Goal: Information Seeking & Learning: Learn about a topic

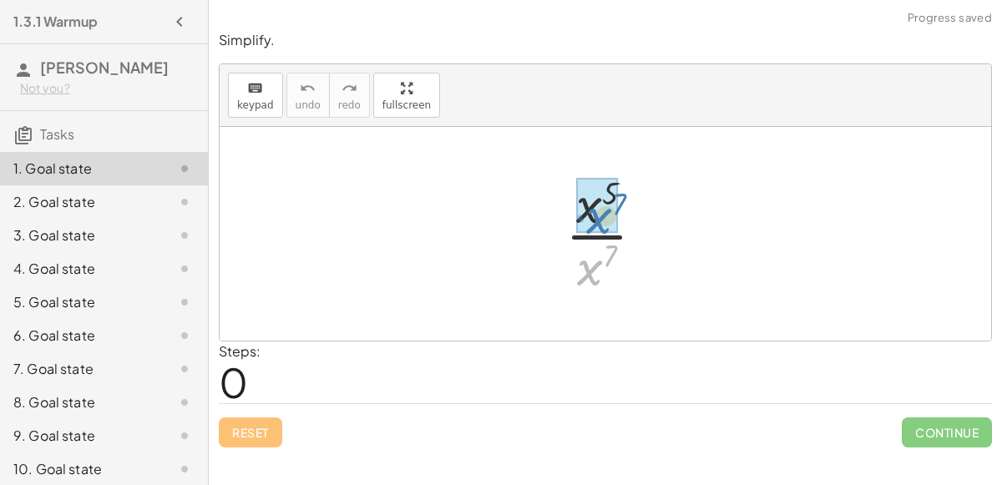
drag, startPoint x: 592, startPoint y: 267, endPoint x: 601, endPoint y: 214, distance: 54.2
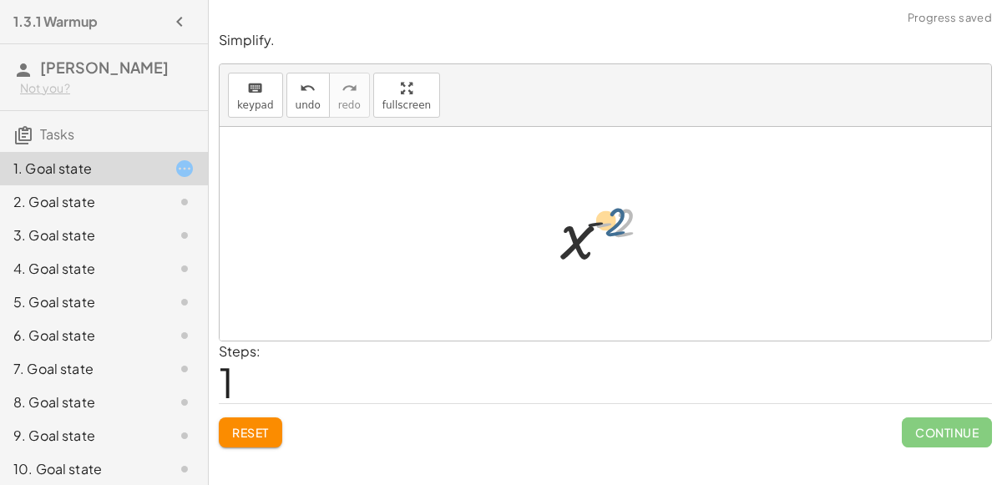
click at [612, 228] on div at bounding box center [612, 234] width 121 height 83
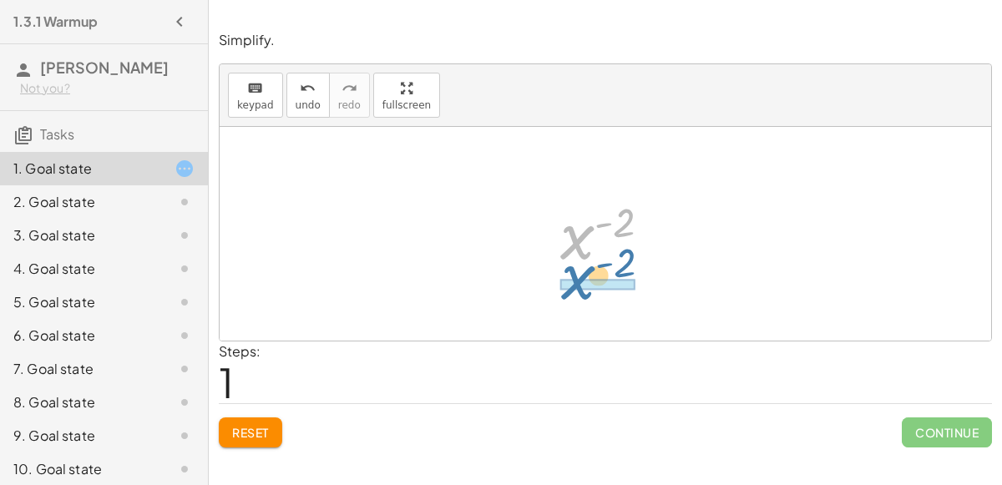
drag, startPoint x: 585, startPoint y: 242, endPoint x: 585, endPoint y: 281, distance: 38.4
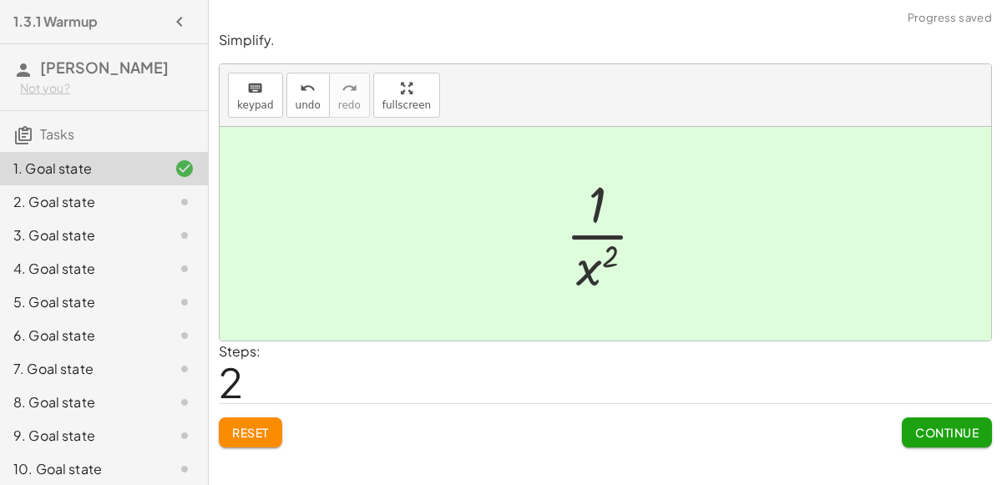
click at [919, 428] on span "Continue" at bounding box center [946, 432] width 63 height 15
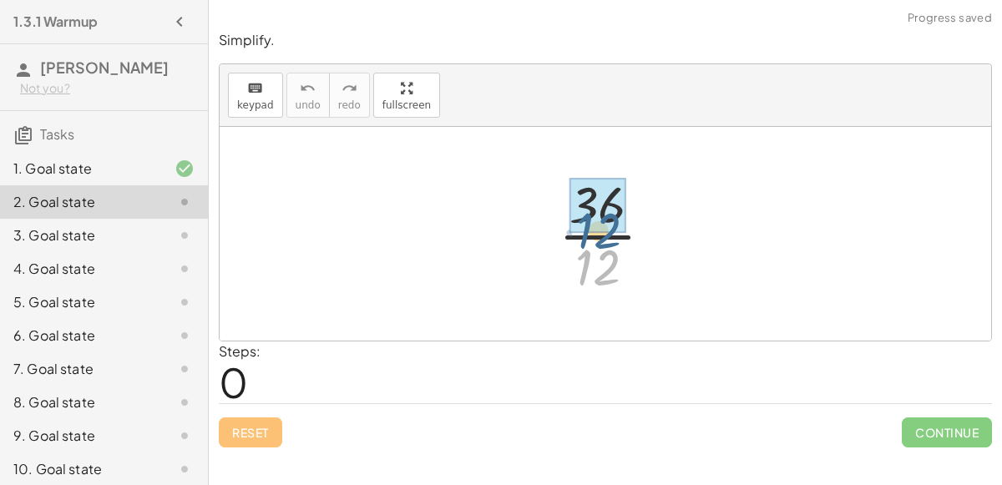
drag, startPoint x: 611, startPoint y: 253, endPoint x: 605, endPoint y: 203, distance: 50.4
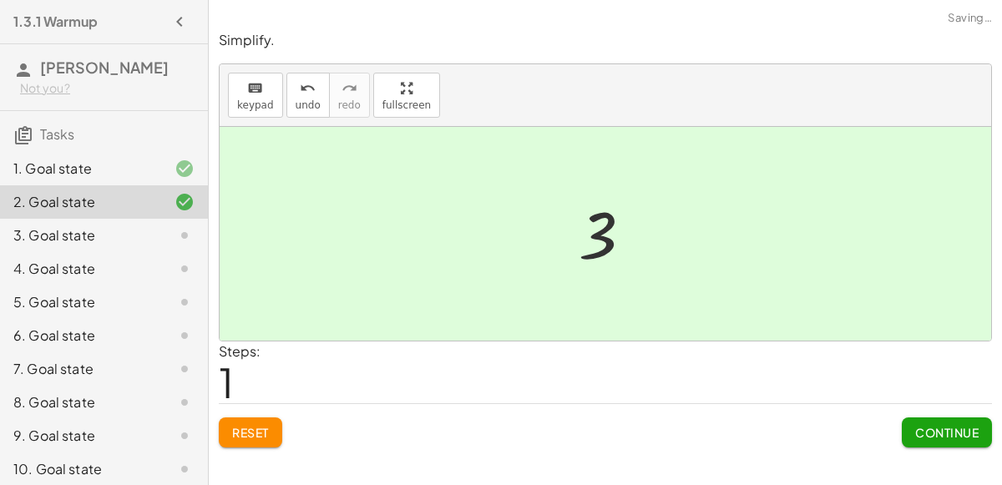
click at [938, 450] on div "Simplify. keyboard keypad undo undo redo redo fullscreen · 36 · 12 3 × Steps: 1…" at bounding box center [605, 239] width 793 height 437
click at [914, 445] on button "Continue" at bounding box center [947, 433] width 90 height 30
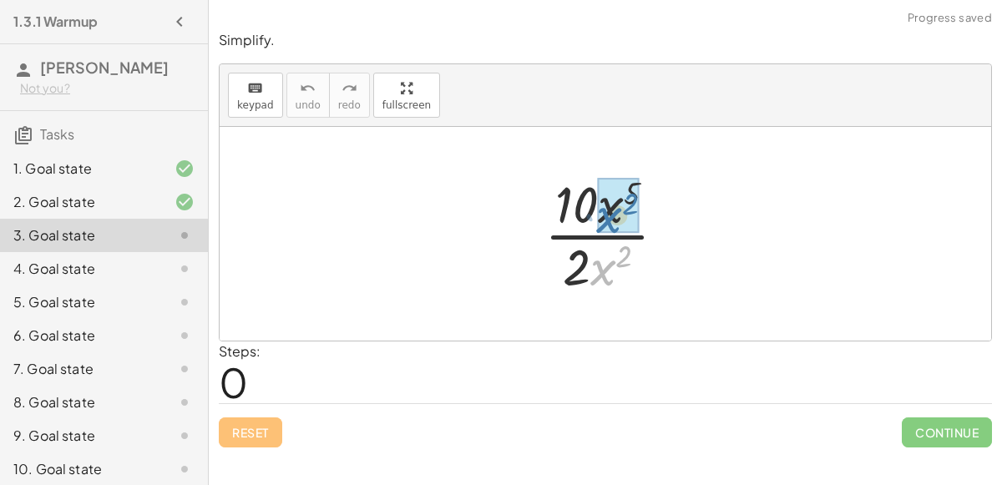
drag, startPoint x: 591, startPoint y: 269, endPoint x: 598, endPoint y: 218, distance: 51.4
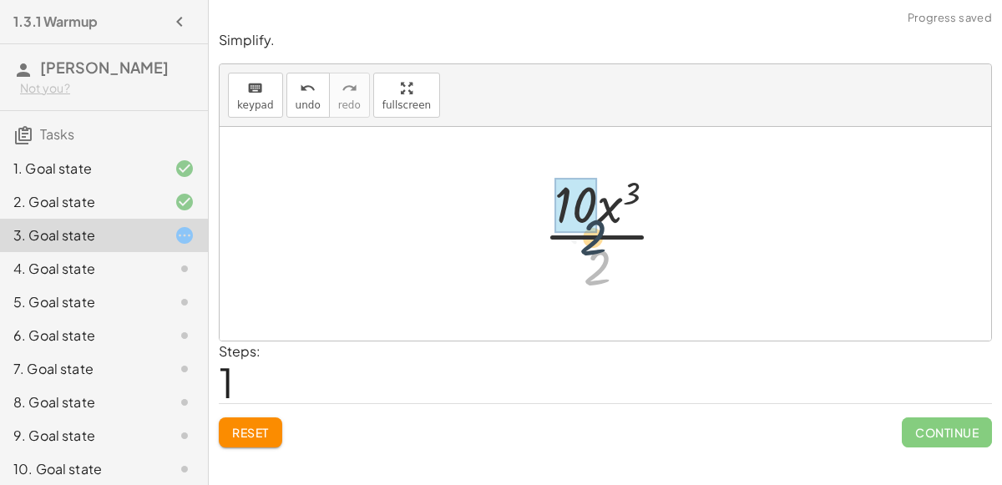
drag, startPoint x: 599, startPoint y: 271, endPoint x: 586, endPoint y: 225, distance: 48.4
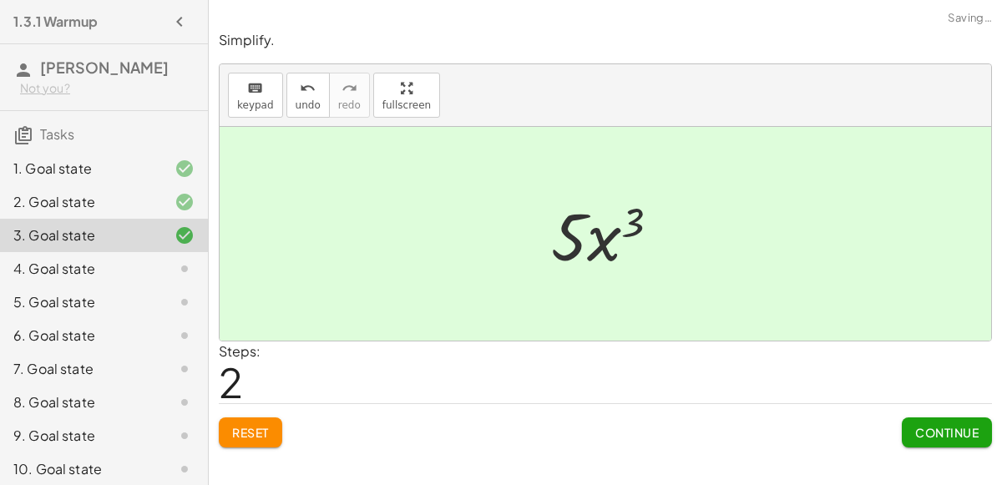
click at [951, 447] on div "Simplify. keyboard keypad undo undo redo redo fullscreen · 10 · x 5 · 2 · x 2 ·…" at bounding box center [605, 239] width 793 height 437
click at [924, 434] on span "Continue" at bounding box center [946, 432] width 63 height 15
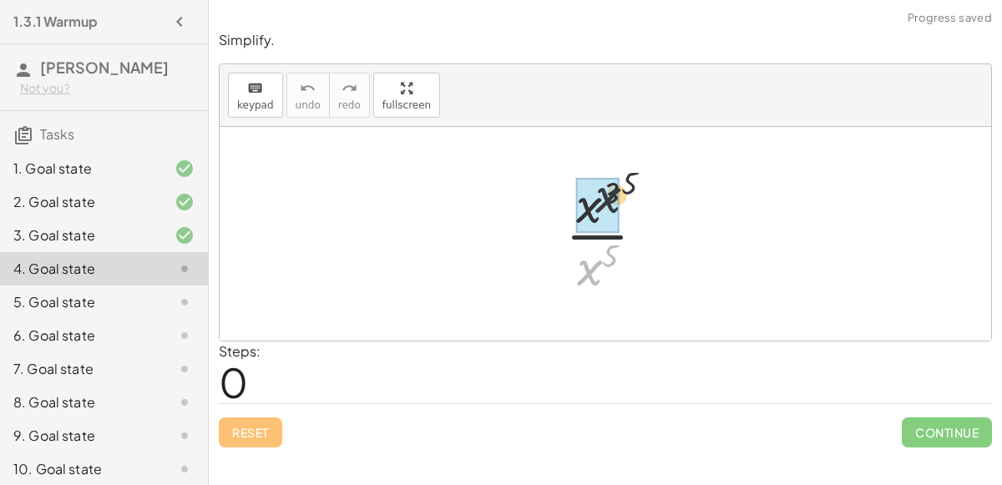
drag, startPoint x: 589, startPoint y: 261, endPoint x: 603, endPoint y: 191, distance: 71.6
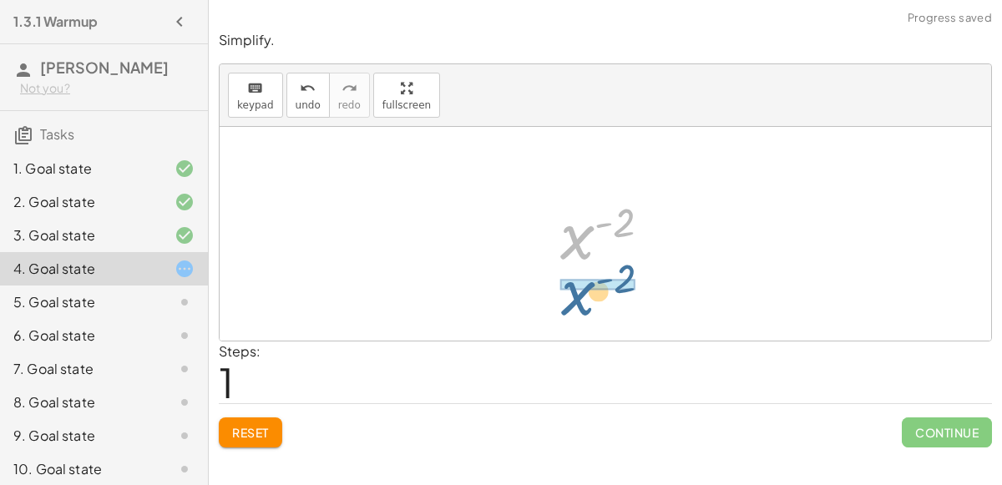
drag, startPoint x: 580, startPoint y: 235, endPoint x: 580, endPoint y: 292, distance: 57.6
click at [580, 292] on div "· x 3 · x 5 x ( + 3 − 5 ) x ( - 2 ) x ( ) - 2" at bounding box center [606, 234] width 772 height 214
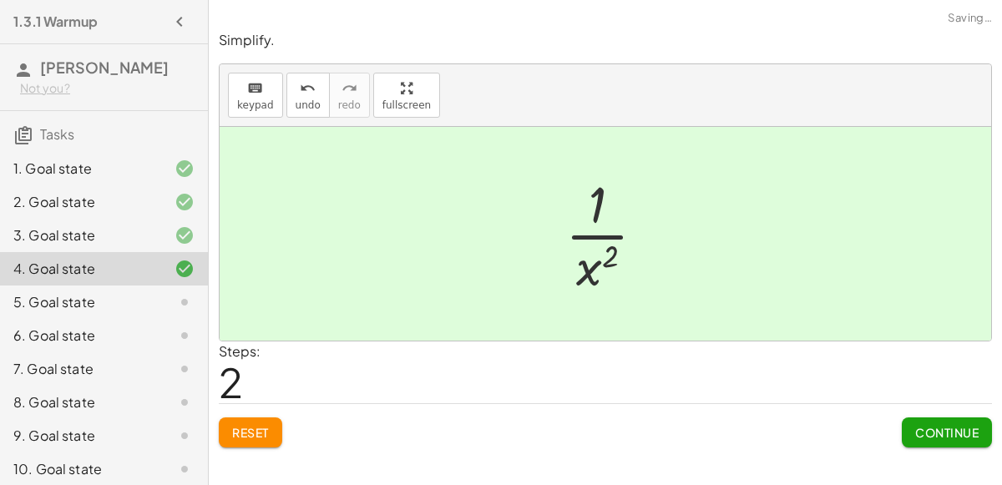
click at [925, 434] on span "Continue" at bounding box center [946, 432] width 63 height 15
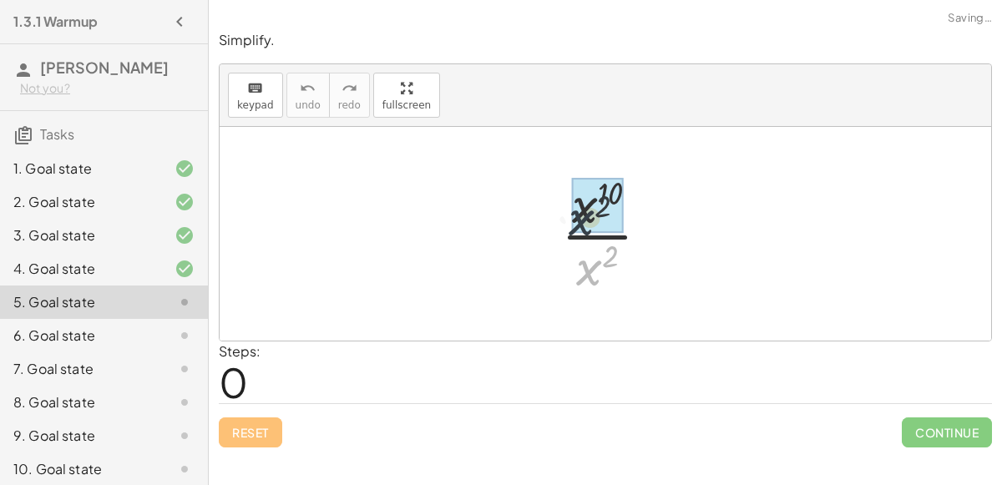
drag, startPoint x: 597, startPoint y: 281, endPoint x: 587, endPoint y: 220, distance: 62.6
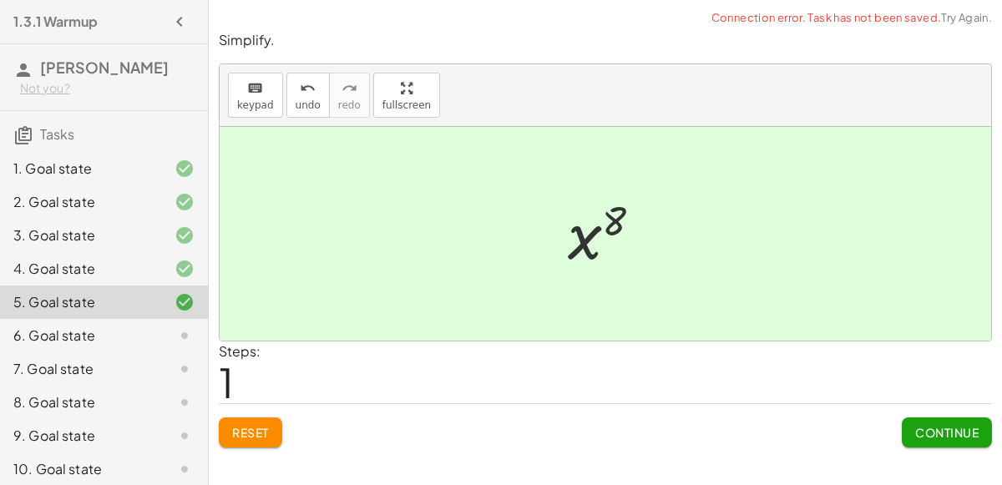
click at [911, 426] on button "Continue" at bounding box center [947, 433] width 90 height 30
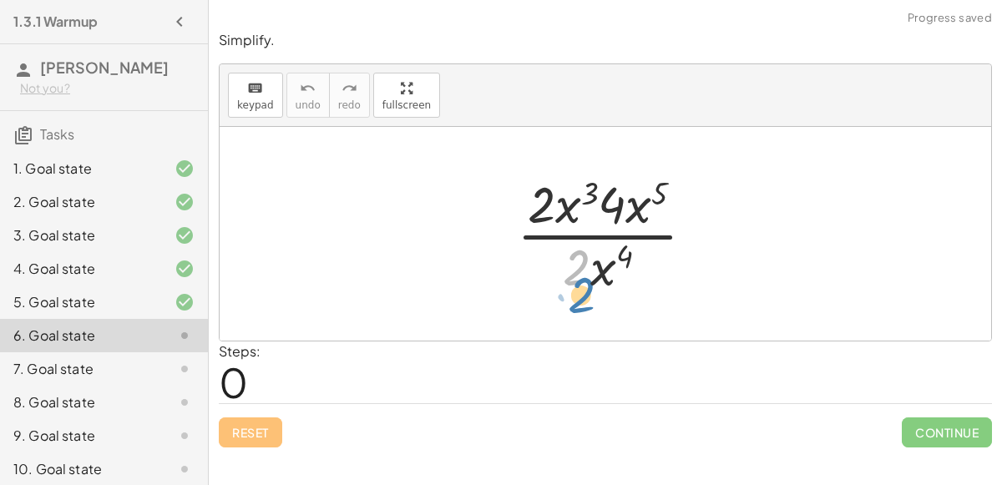
drag, startPoint x: 580, startPoint y: 270, endPoint x: 583, endPoint y: 296, distance: 26.0
click at [583, 296] on div at bounding box center [613, 234] width 208 height 129
drag, startPoint x: 574, startPoint y: 275, endPoint x: 557, endPoint y: 211, distance: 65.6
click at [557, 211] on div at bounding box center [613, 234] width 208 height 129
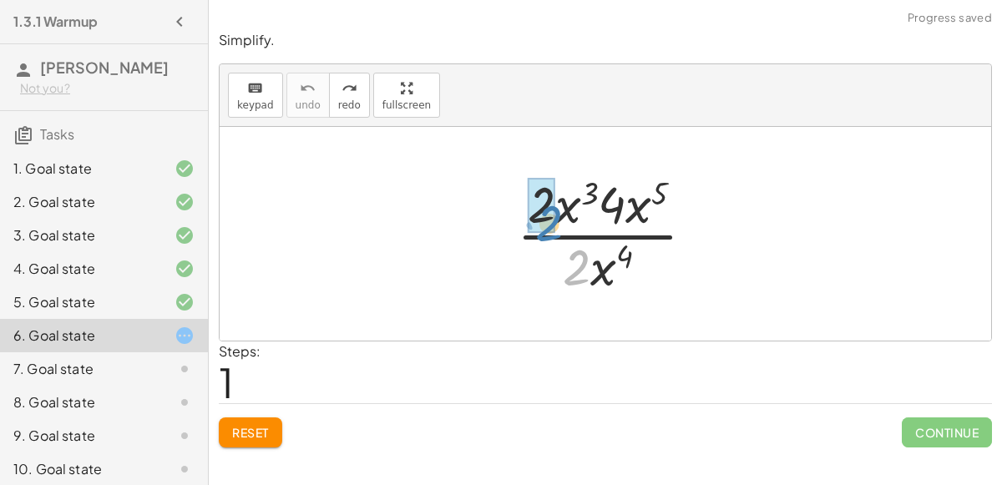
drag, startPoint x: 575, startPoint y: 262, endPoint x: 546, endPoint y: 217, distance: 53.7
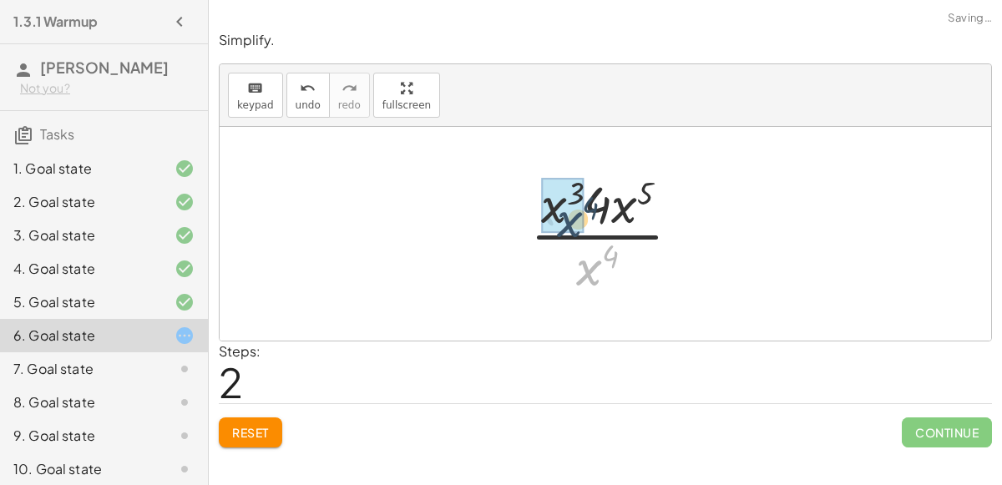
drag, startPoint x: 588, startPoint y: 271, endPoint x: 564, endPoint y: 220, distance: 55.3
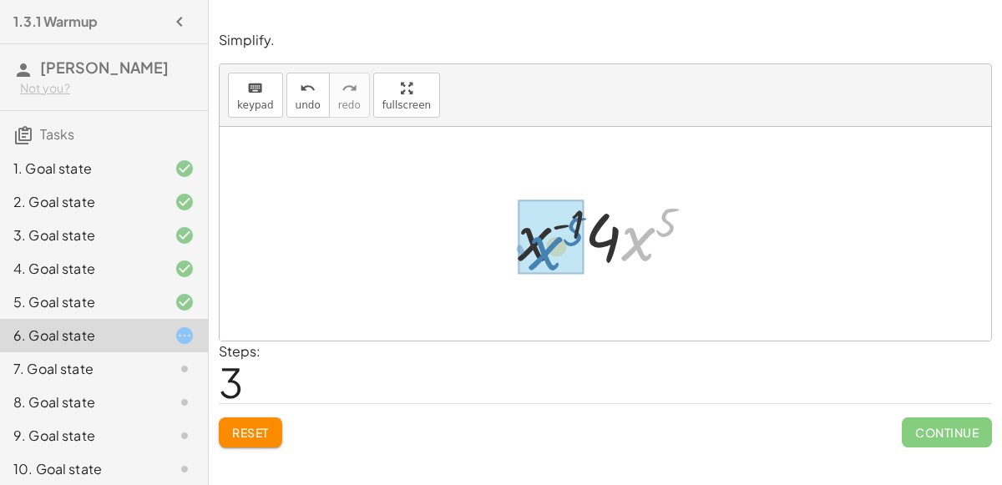
drag, startPoint x: 635, startPoint y: 248, endPoint x: 543, endPoint y: 257, distance: 93.1
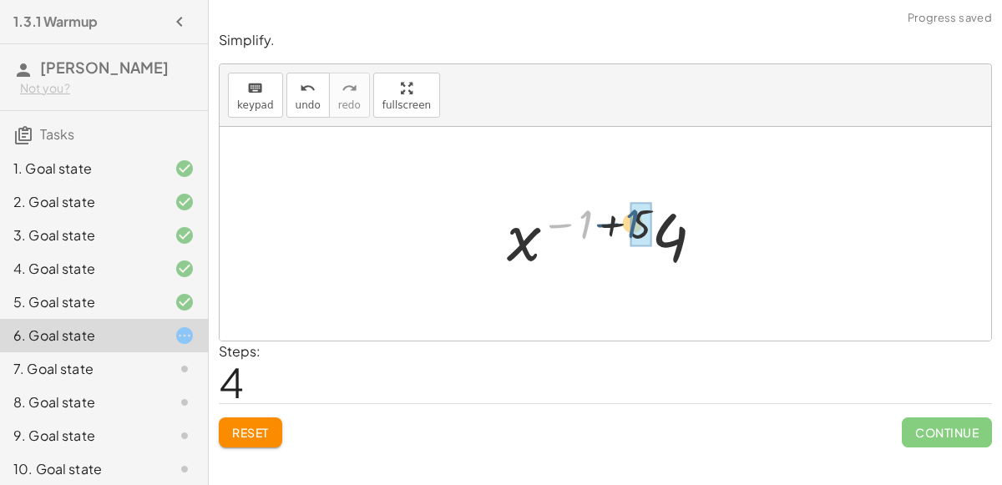
drag, startPoint x: 583, startPoint y: 225, endPoint x: 633, endPoint y: 224, distance: 50.1
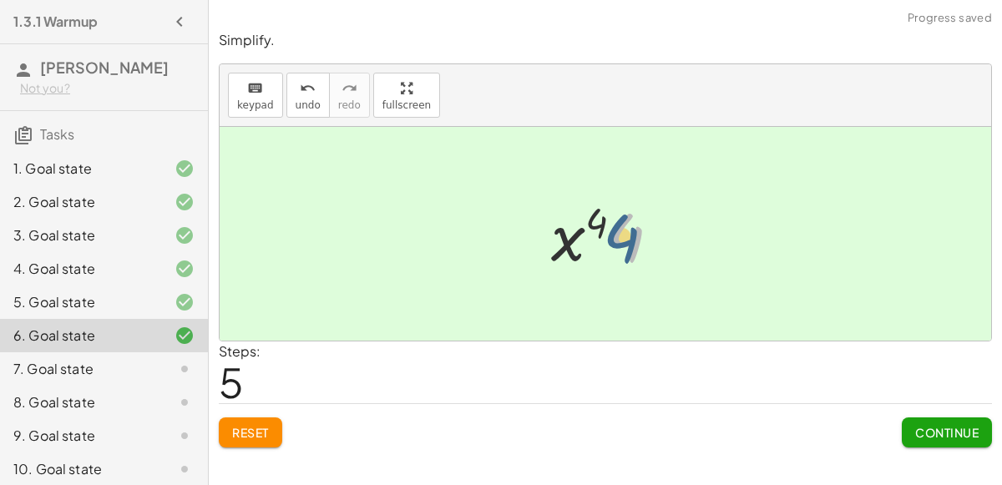
drag, startPoint x: 630, startPoint y: 234, endPoint x: 617, endPoint y: 234, distance: 13.4
click at [617, 234] on div at bounding box center [612, 234] width 139 height 86
drag, startPoint x: 621, startPoint y: 241, endPoint x: 516, endPoint y: 251, distance: 105.6
click at [957, 425] on span "Continue" at bounding box center [946, 432] width 63 height 15
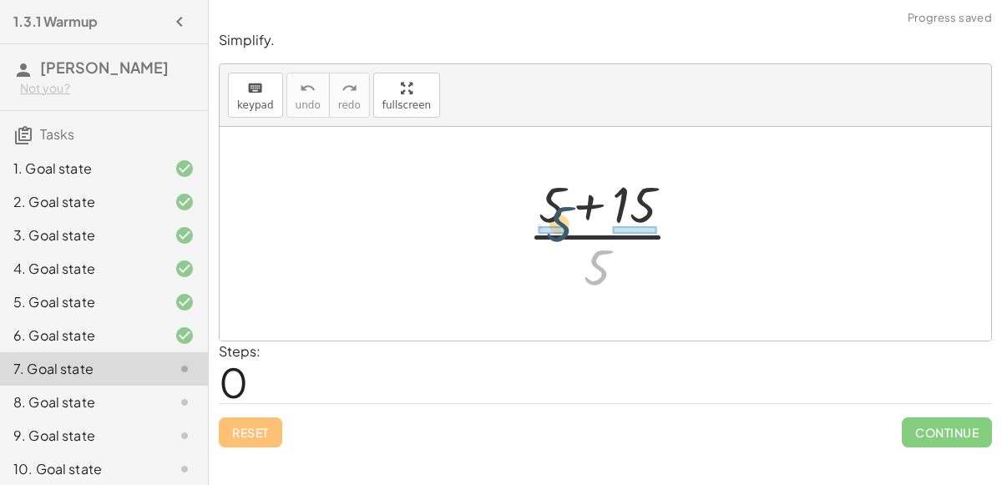
drag, startPoint x: 590, startPoint y: 260, endPoint x: 544, endPoint y: 205, distance: 71.6
click at [544, 205] on div at bounding box center [611, 234] width 185 height 129
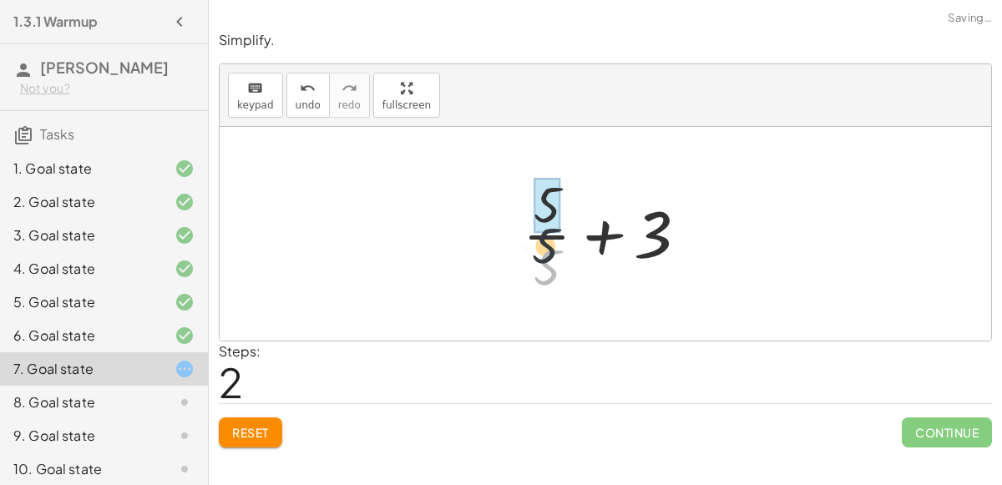
drag, startPoint x: 562, startPoint y: 271, endPoint x: 559, endPoint y: 220, distance: 51.0
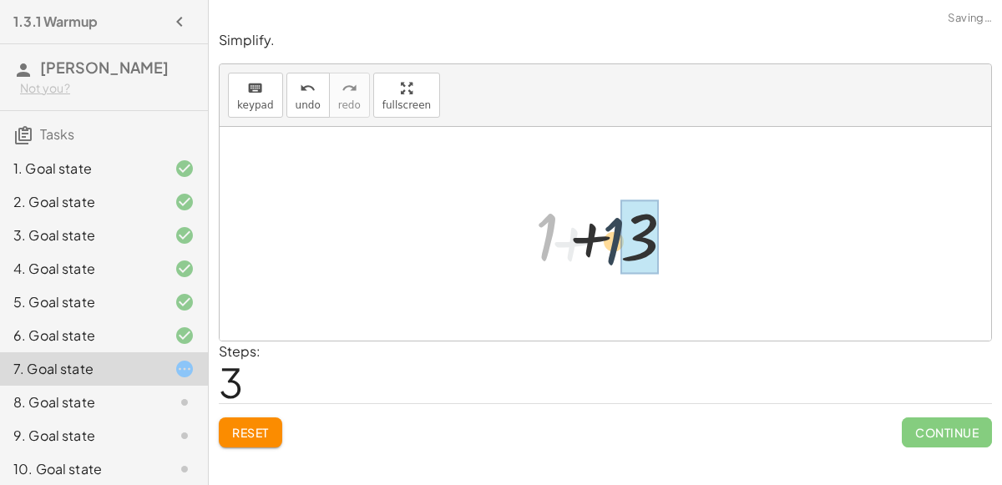
drag, startPoint x: 546, startPoint y: 239, endPoint x: 643, endPoint y: 248, distance: 97.3
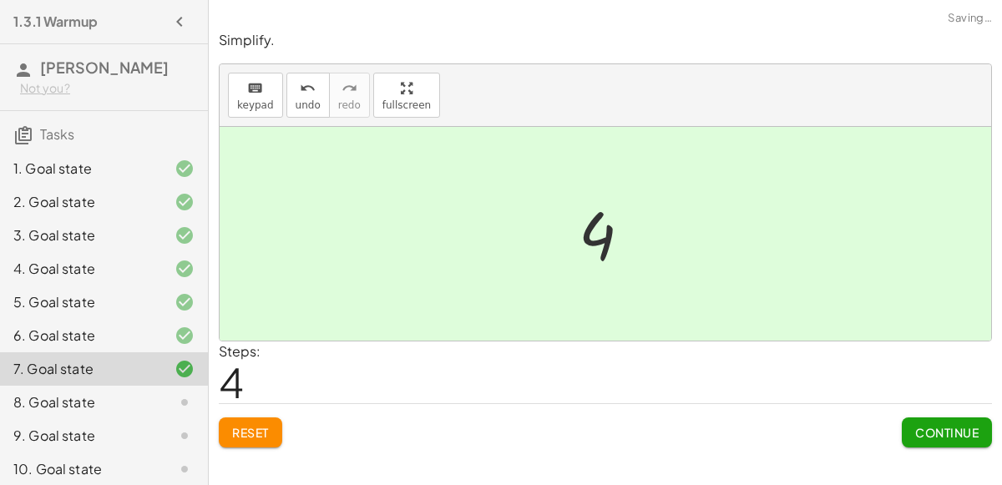
click at [969, 449] on div "Simplify. keyboard keypad undo undo redo redo fullscreen · ( + 5 + 15 ) · 5 + ·…" at bounding box center [605, 239] width 793 height 437
click at [944, 431] on span "Continue" at bounding box center [946, 432] width 63 height 15
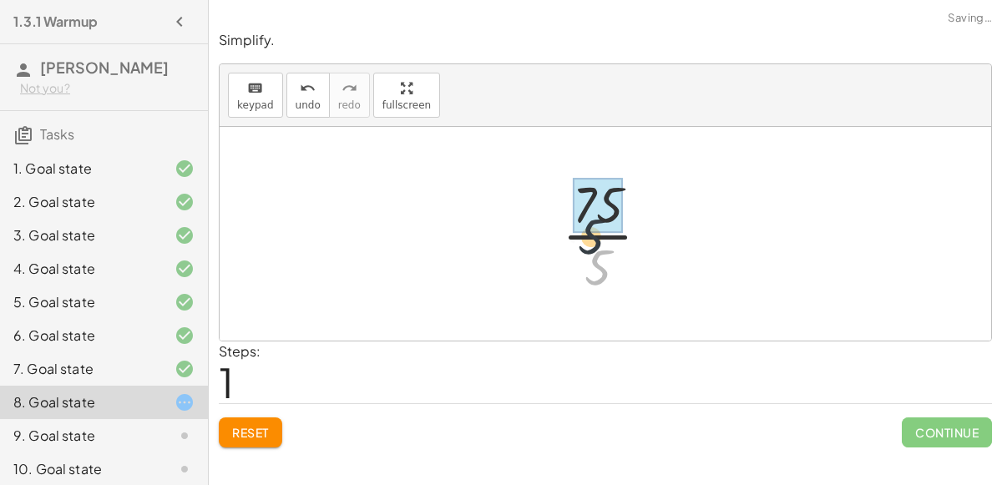
drag, startPoint x: 600, startPoint y: 255, endPoint x: 593, endPoint y: 219, distance: 36.7
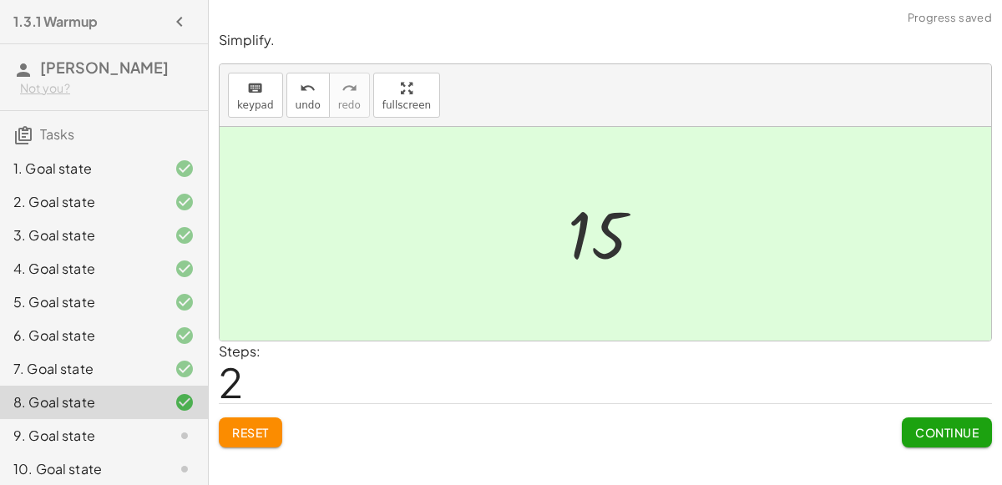
click at [909, 432] on button "Continue" at bounding box center [947, 433] width 90 height 30
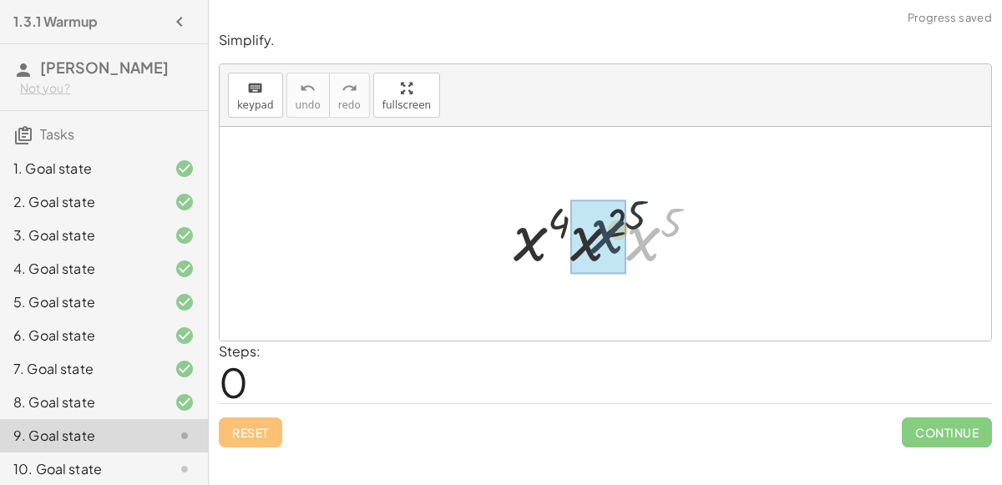
drag, startPoint x: 643, startPoint y: 251, endPoint x: 600, endPoint y: 241, distance: 43.7
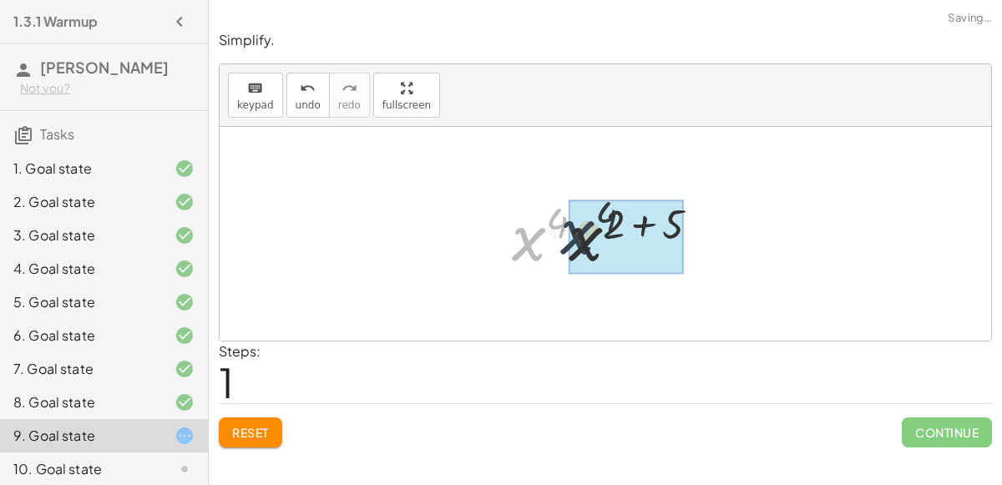
drag, startPoint x: 537, startPoint y: 248, endPoint x: 587, endPoint y: 240, distance: 50.8
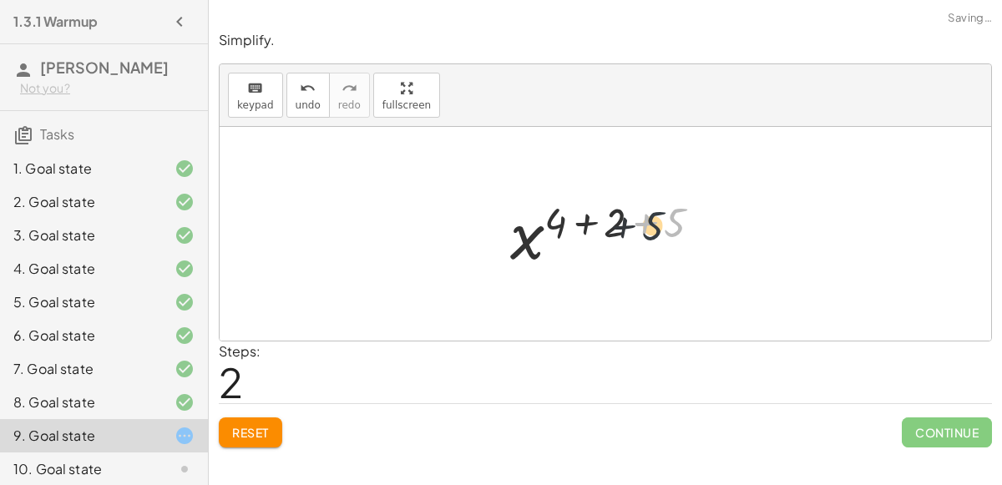
drag, startPoint x: 670, startPoint y: 226, endPoint x: 645, endPoint y: 227, distance: 25.1
click at [645, 227] on div at bounding box center [612, 234] width 220 height 83
drag, startPoint x: 665, startPoint y: 218, endPoint x: 629, endPoint y: 225, distance: 36.5
click at [629, 225] on div at bounding box center [612, 234] width 220 height 83
drag, startPoint x: 661, startPoint y: 225, endPoint x: 618, endPoint y: 226, distance: 42.6
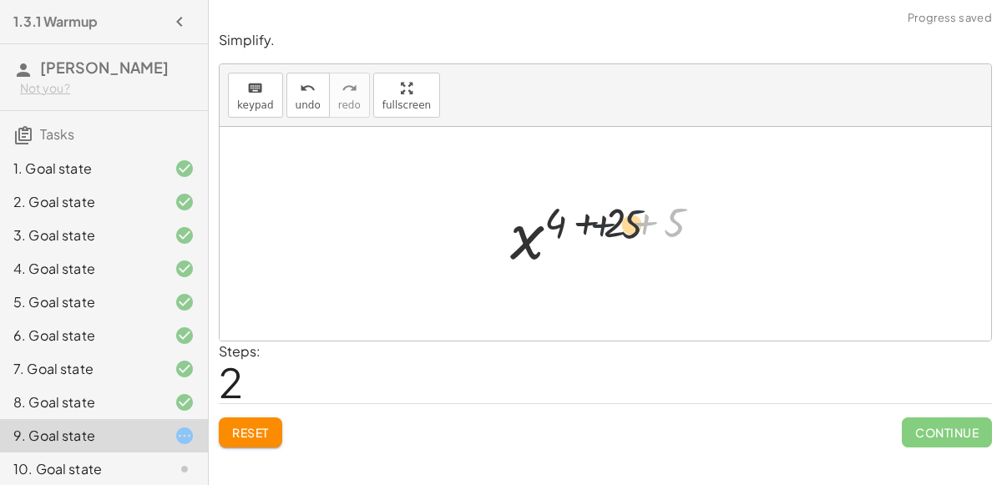
click at [618, 226] on div at bounding box center [612, 234] width 220 height 83
drag, startPoint x: 674, startPoint y: 227, endPoint x: 607, endPoint y: 226, distance: 66.8
click at [607, 226] on div at bounding box center [612, 234] width 220 height 83
drag, startPoint x: 672, startPoint y: 225, endPoint x: 617, endPoint y: 226, distance: 55.1
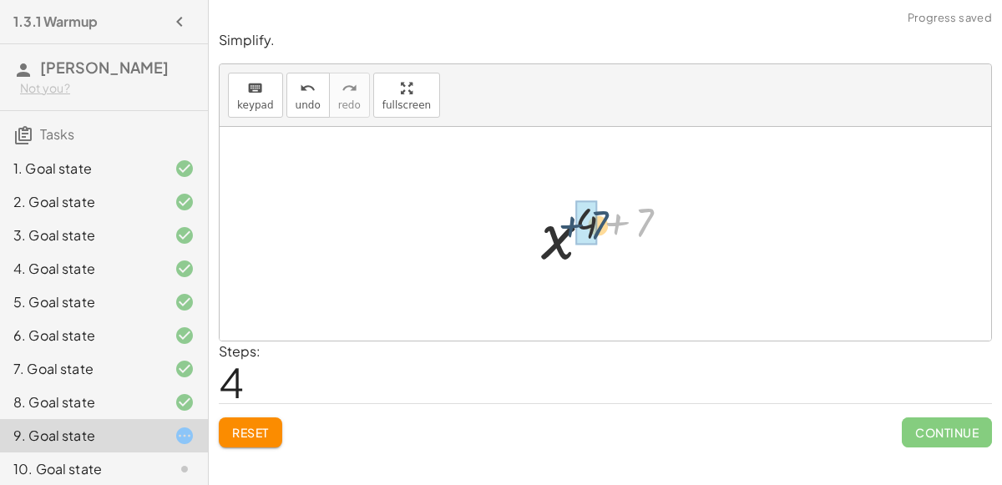
drag, startPoint x: 642, startPoint y: 225, endPoint x: 593, endPoint y: 230, distance: 49.4
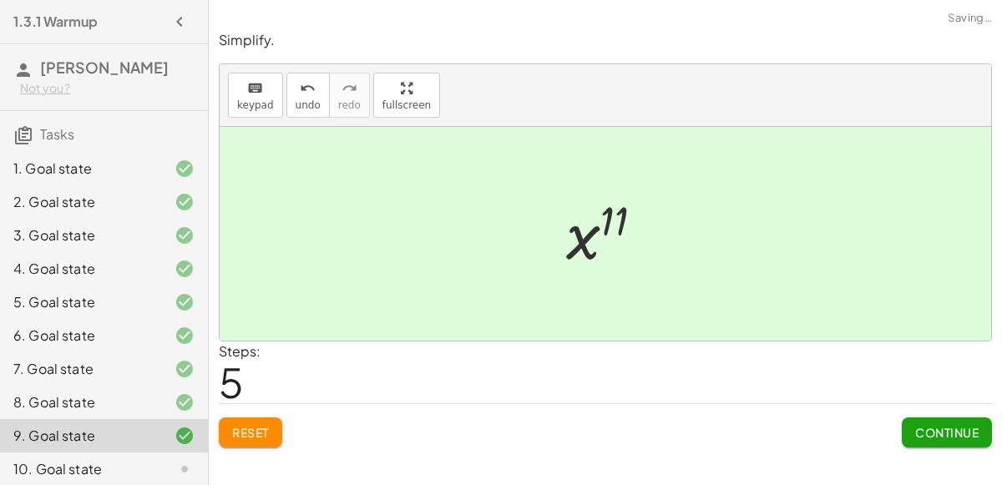
click at [946, 426] on span "Continue" at bounding box center [946, 432] width 63 height 15
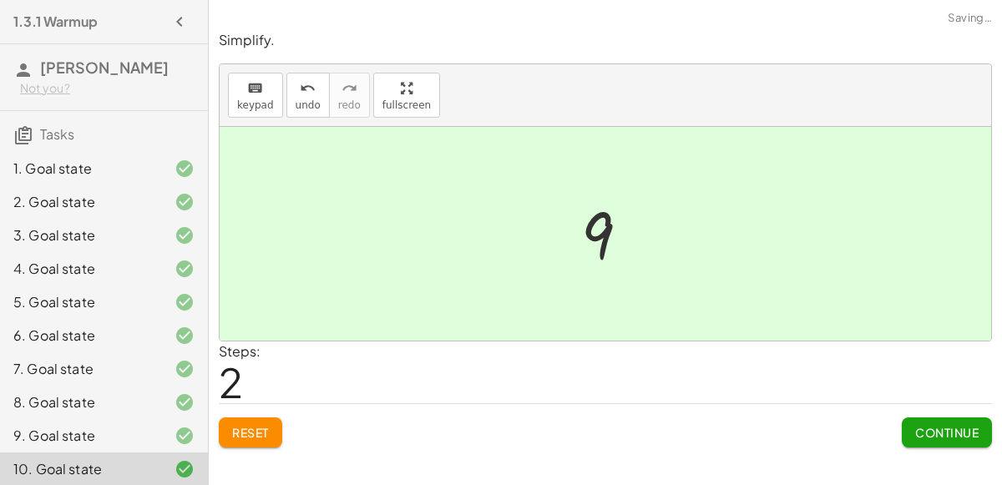
click at [902, 418] on span "Continue" at bounding box center [947, 433] width 90 height 30
click at [936, 441] on button "Continue" at bounding box center [947, 433] width 90 height 30
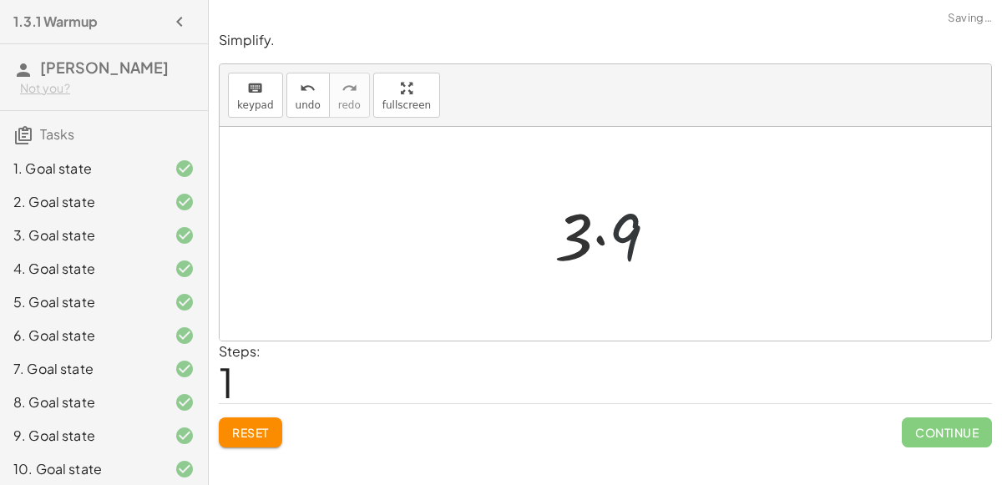
drag, startPoint x: 618, startPoint y: 230, endPoint x: 596, endPoint y: 230, distance: 21.7
click at [596, 230] on div at bounding box center [612, 234] width 133 height 86
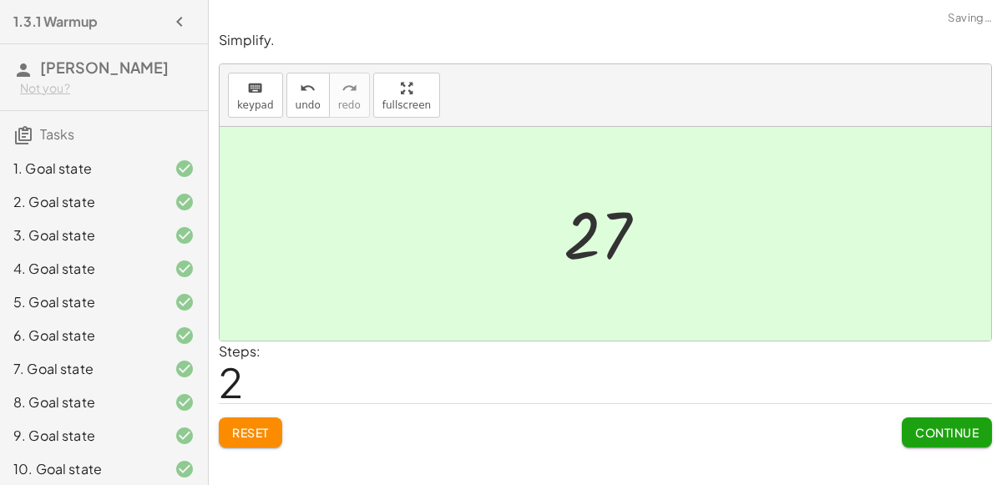
click at [926, 438] on button "Continue" at bounding box center [947, 433] width 90 height 30
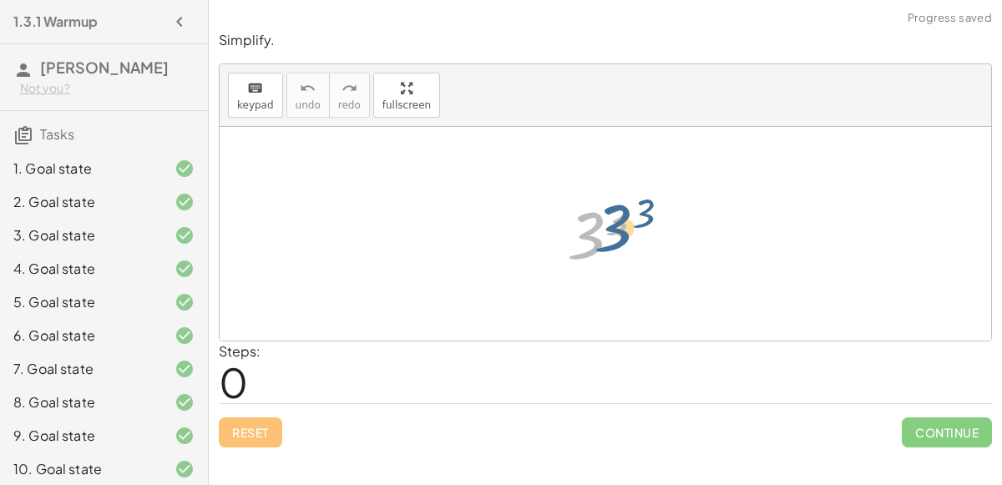
drag, startPoint x: 589, startPoint y: 242, endPoint x: 600, endPoint y: 246, distance: 11.6
click at [600, 246] on div at bounding box center [612, 234] width 107 height 83
drag, startPoint x: 610, startPoint y: 226, endPoint x: 590, endPoint y: 231, distance: 20.7
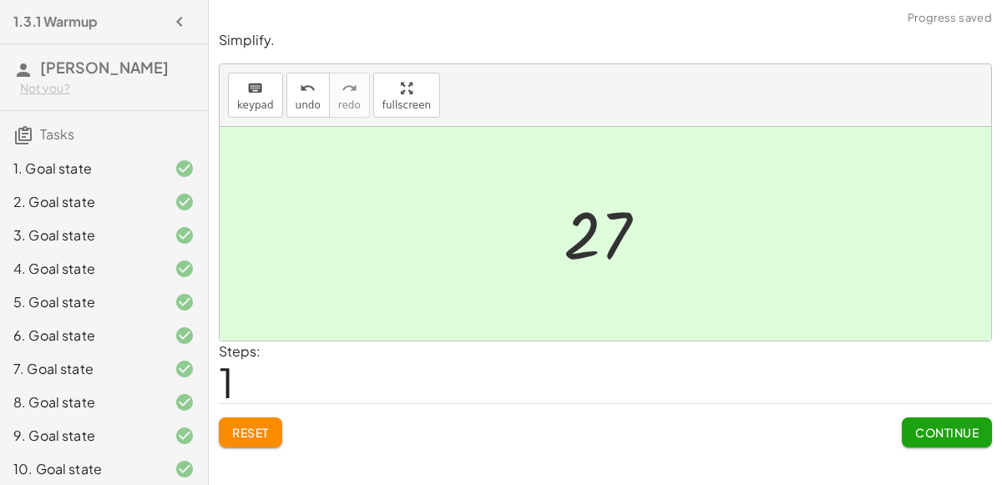
click at [942, 415] on div "Continue" at bounding box center [947, 425] width 90 height 43
click at [941, 426] on span "Continue" at bounding box center [946, 432] width 63 height 15
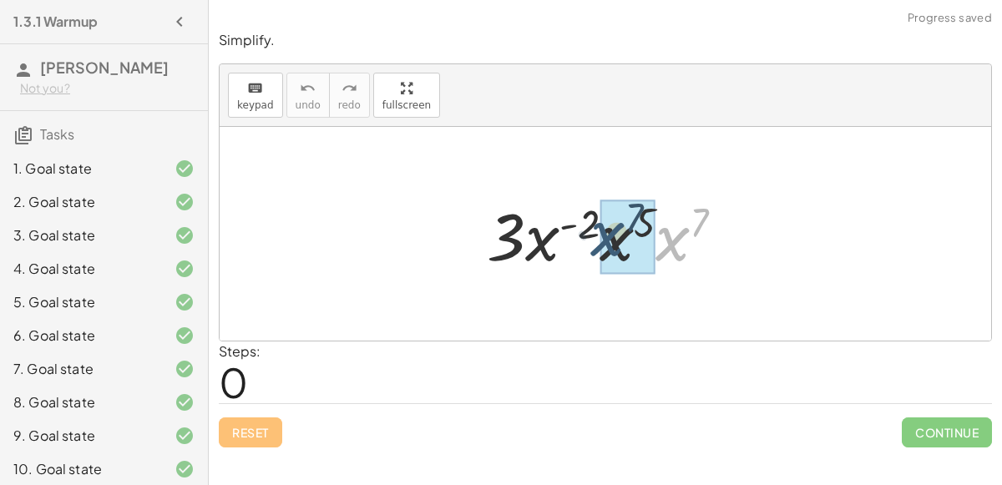
drag, startPoint x: 664, startPoint y: 247, endPoint x: 600, endPoint y: 242, distance: 64.5
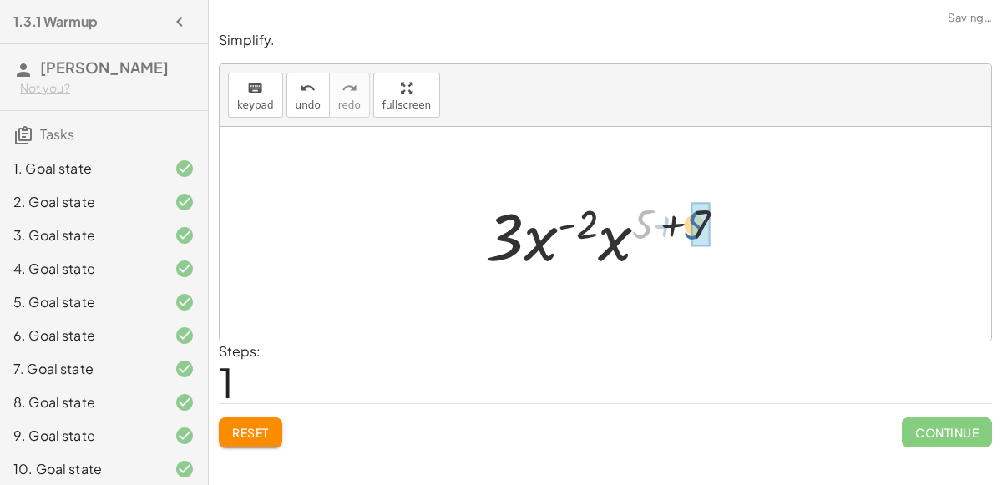
drag, startPoint x: 647, startPoint y: 222, endPoint x: 699, endPoint y: 223, distance: 51.8
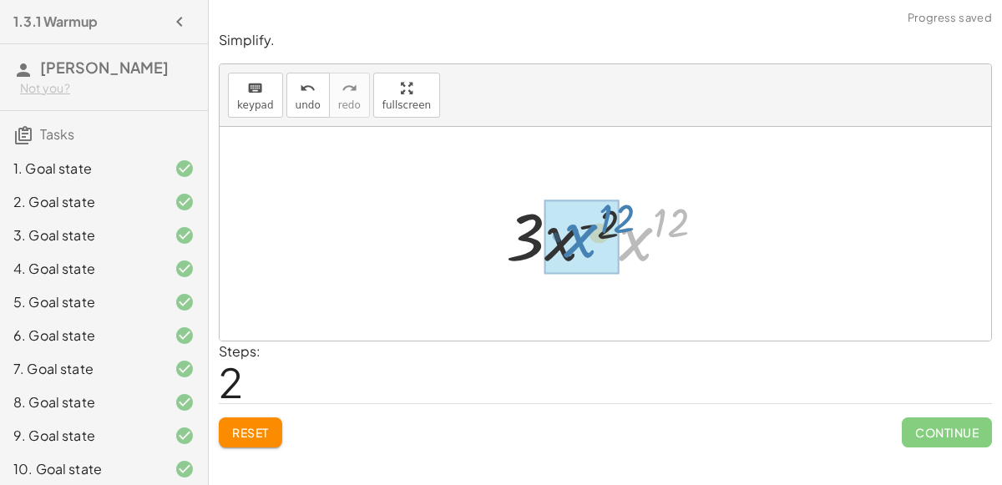
drag, startPoint x: 640, startPoint y: 237, endPoint x: 585, endPoint y: 233, distance: 56.1
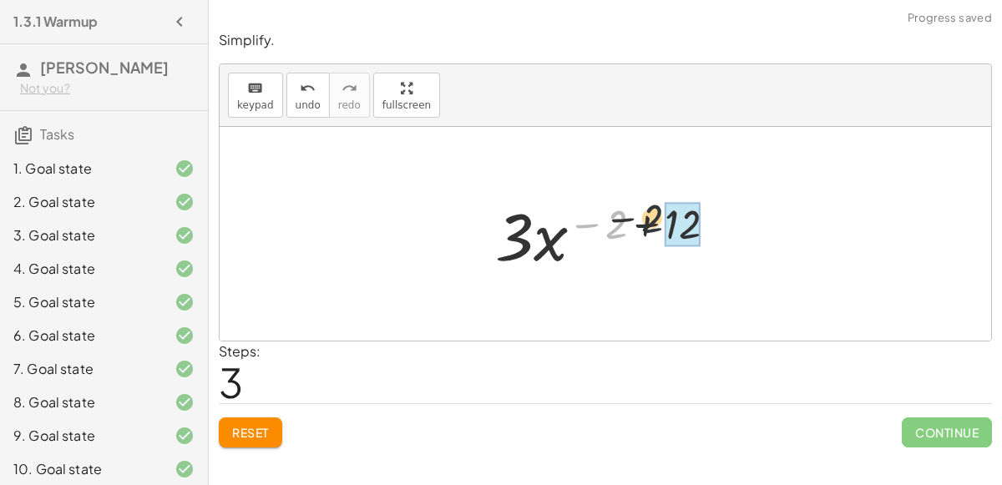
drag, startPoint x: 613, startPoint y: 232, endPoint x: 676, endPoint y: 223, distance: 64.1
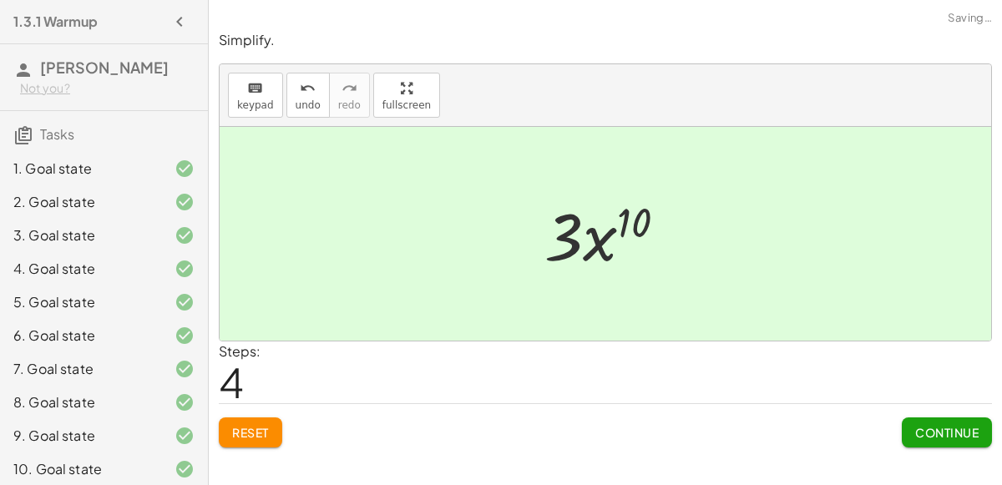
click at [915, 428] on span "Continue" at bounding box center [946, 432] width 63 height 15
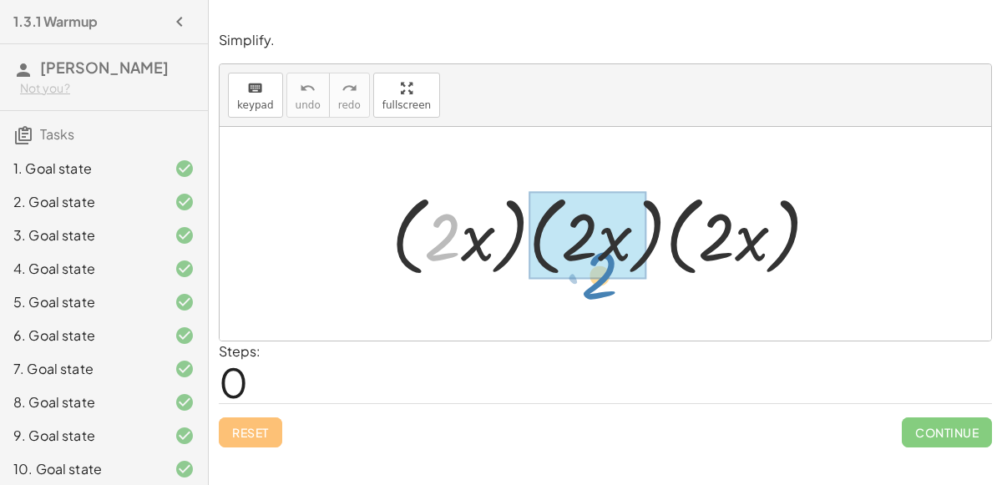
drag, startPoint x: 448, startPoint y: 247, endPoint x: 866, endPoint y: 300, distance: 420.8
click at [866, 300] on div "· 2 · ( · 2 · x ) · ( · 2 · x ) · ( · 2 · x )" at bounding box center [606, 234] width 772 height 214
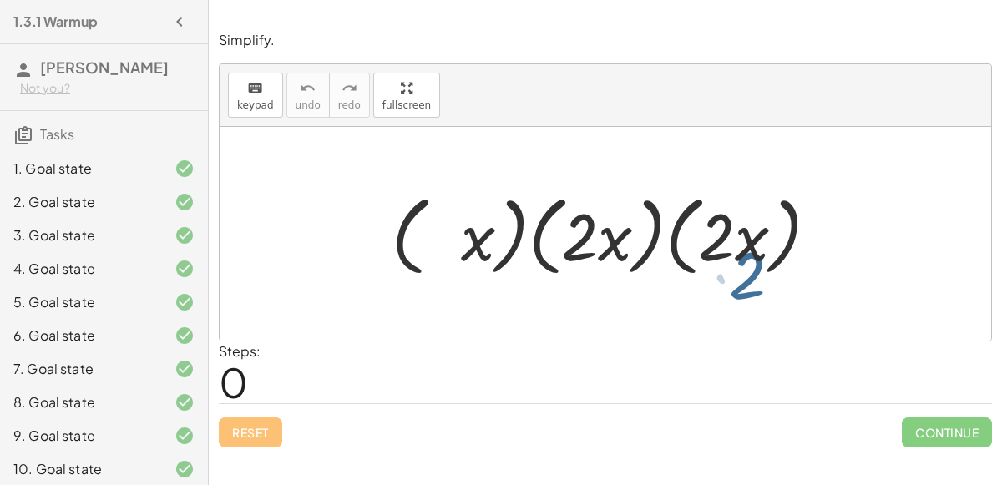
click at [866, 300] on div at bounding box center [606, 234] width 772 height 214
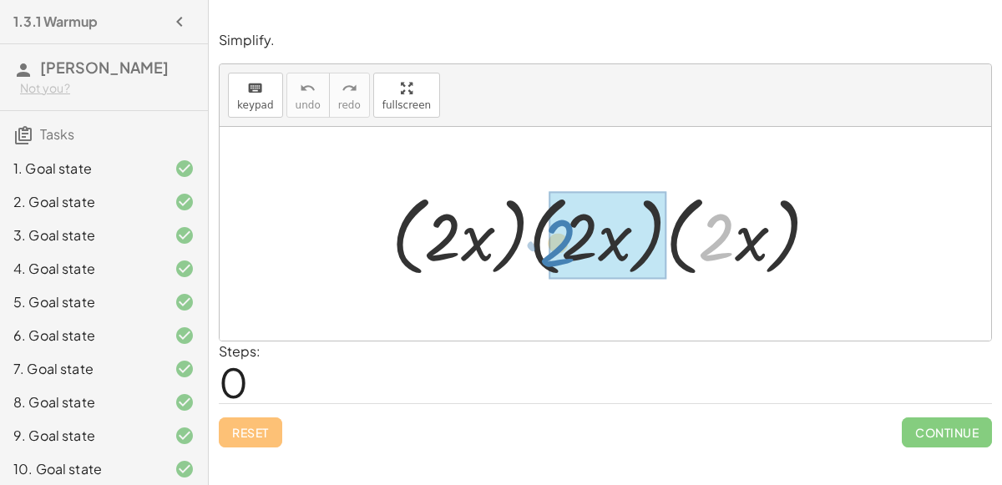
drag, startPoint x: 723, startPoint y: 235, endPoint x: 569, endPoint y: 240, distance: 153.7
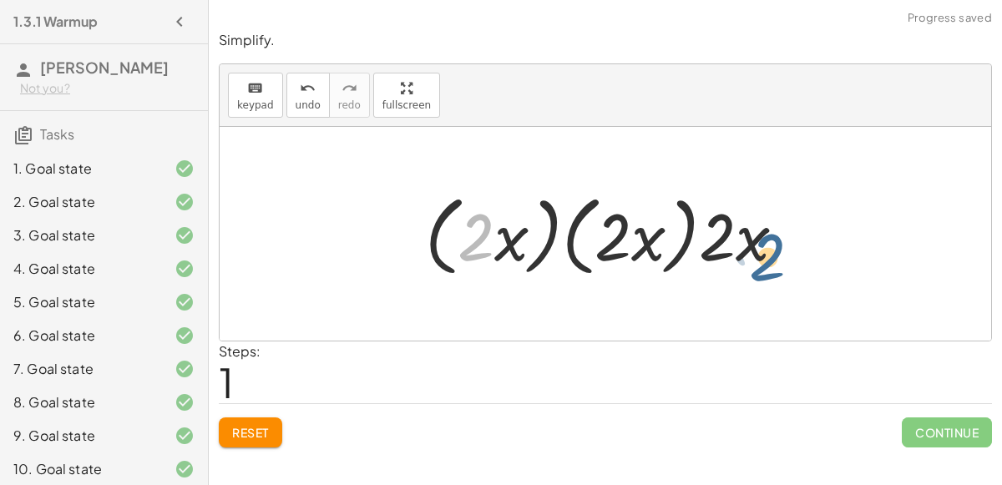
drag, startPoint x: 488, startPoint y: 239, endPoint x: 782, endPoint y: 259, distance: 293.8
click at [782, 259] on div at bounding box center [612, 234] width 391 height 96
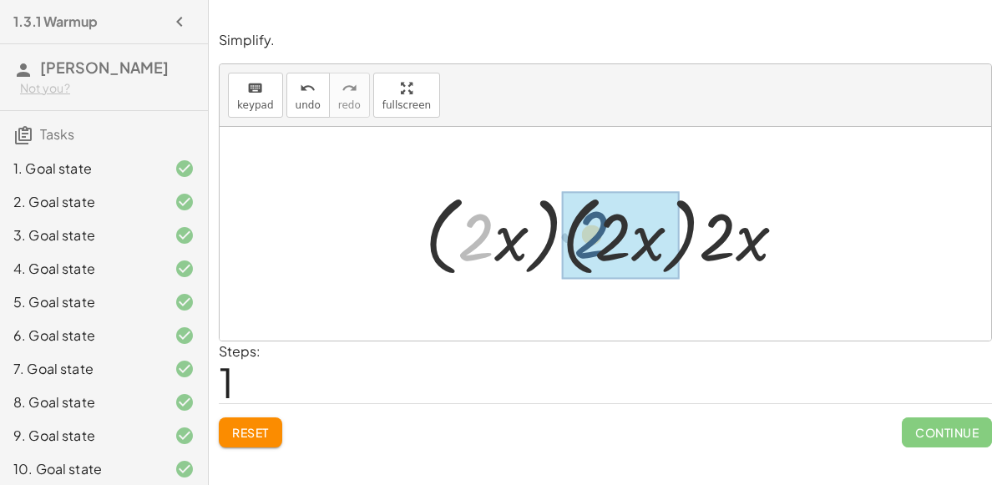
drag, startPoint x: 478, startPoint y: 251, endPoint x: 601, endPoint y: 247, distance: 123.7
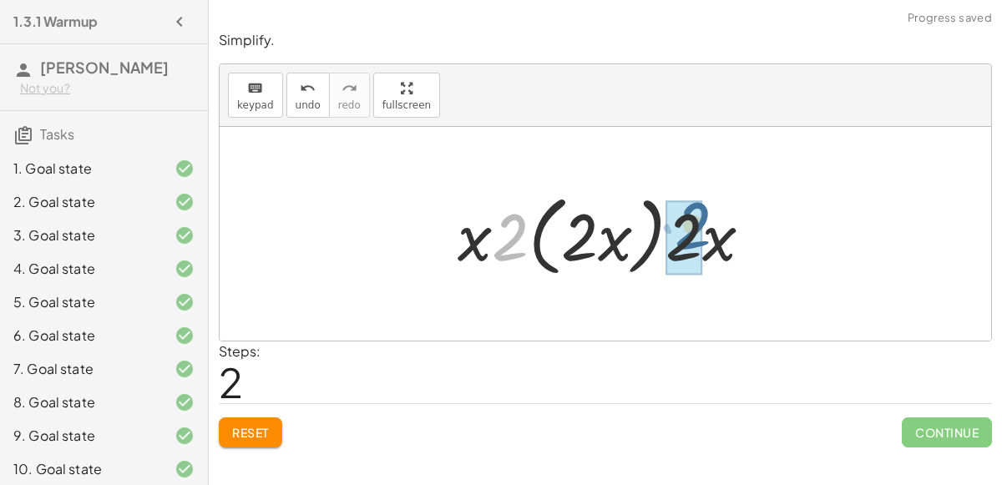
drag, startPoint x: 503, startPoint y: 244, endPoint x: 689, endPoint y: 231, distance: 186.6
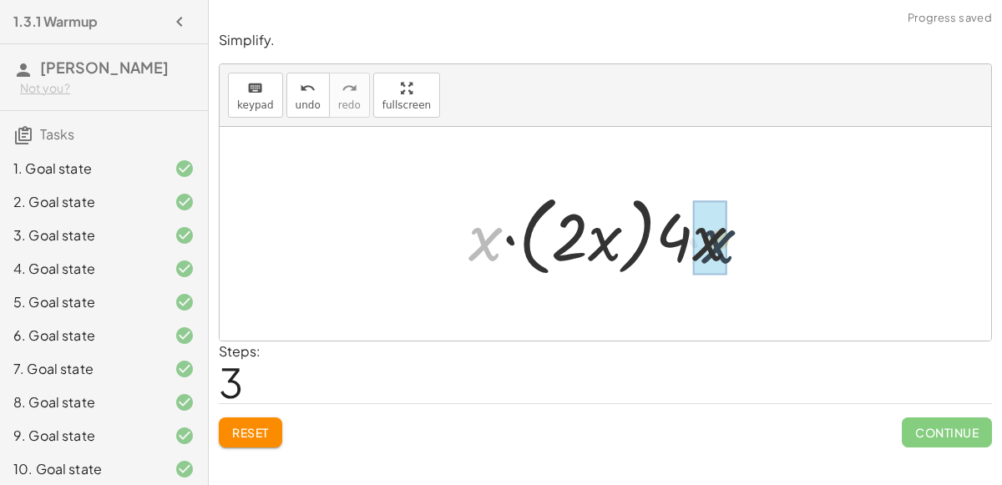
drag, startPoint x: 486, startPoint y: 240, endPoint x: 736, endPoint y: 243, distance: 250.5
click at [736, 243] on div at bounding box center [612, 234] width 304 height 96
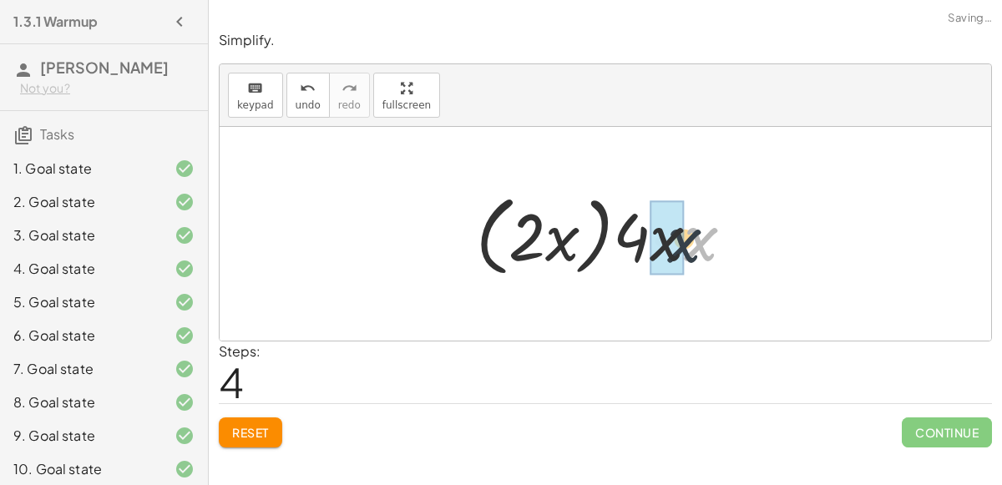
drag, startPoint x: 697, startPoint y: 240, endPoint x: 670, endPoint y: 245, distance: 27.9
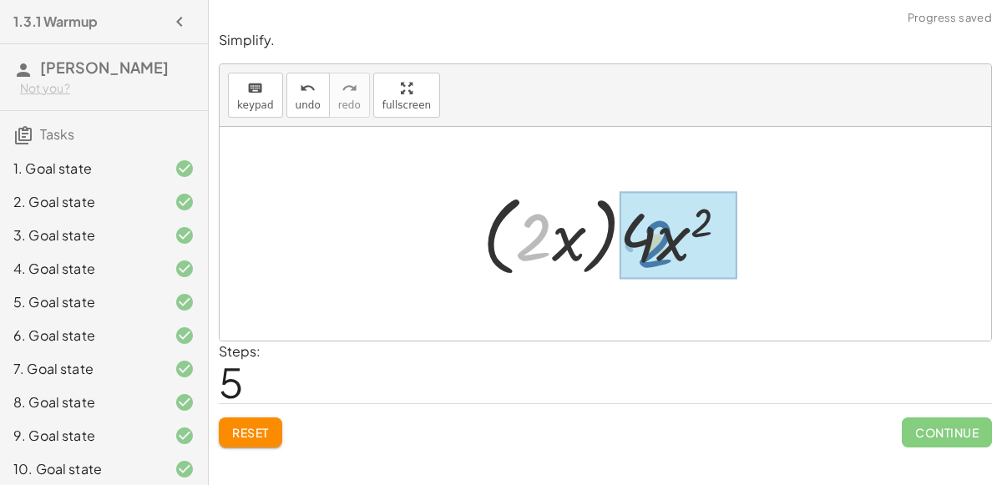
drag, startPoint x: 535, startPoint y: 243, endPoint x: 651, endPoint y: 248, distance: 116.2
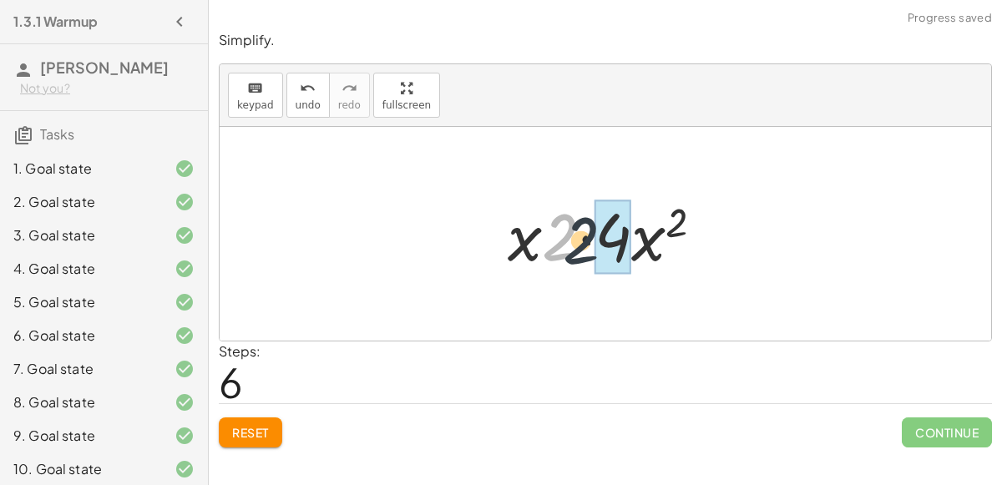
drag, startPoint x: 554, startPoint y: 242, endPoint x: 602, endPoint y: 246, distance: 48.6
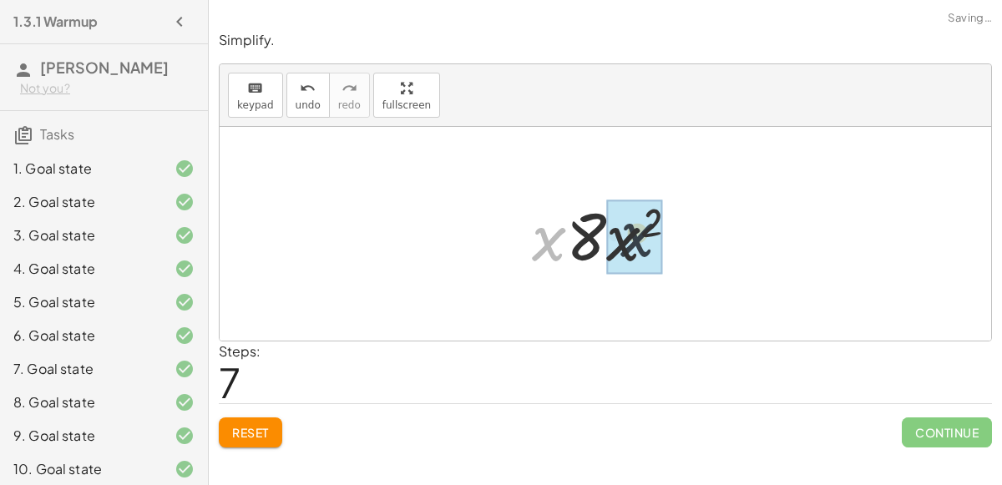
drag, startPoint x: 547, startPoint y: 246, endPoint x: 646, endPoint y: 243, distance: 99.4
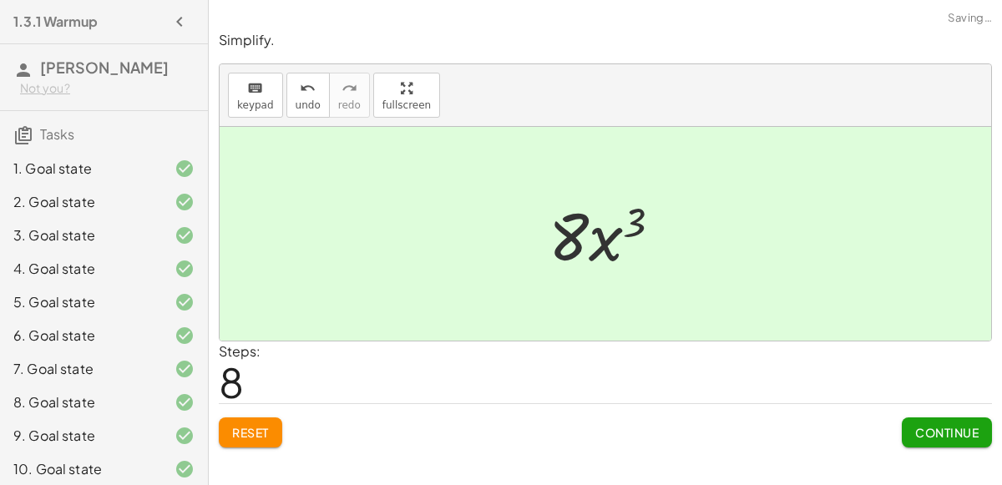
click at [941, 428] on span "Continue" at bounding box center [946, 432] width 63 height 15
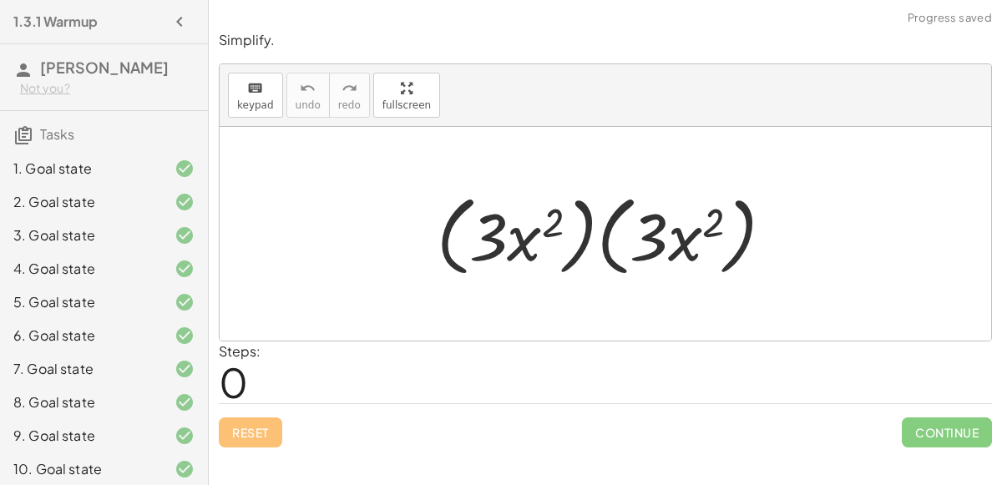
scroll to position [373, 0]
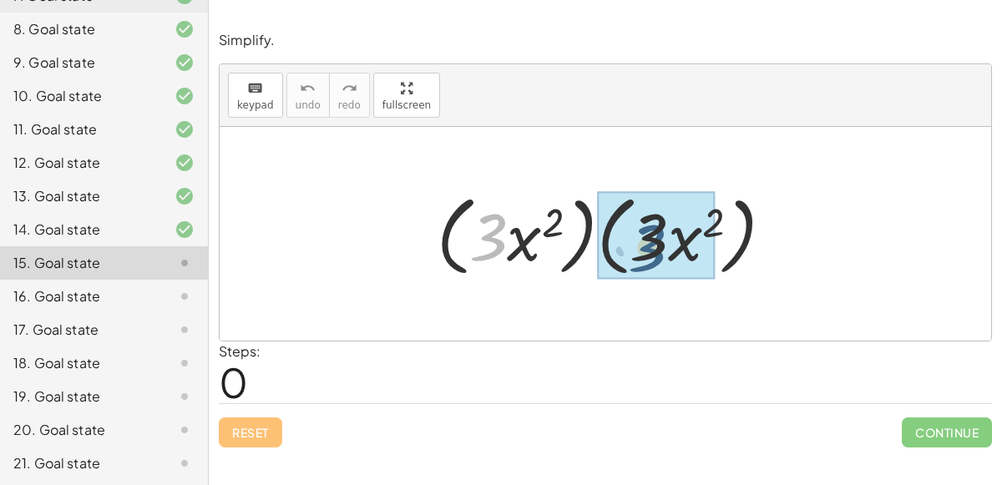
drag, startPoint x: 485, startPoint y: 235, endPoint x: 649, endPoint y: 247, distance: 164.1
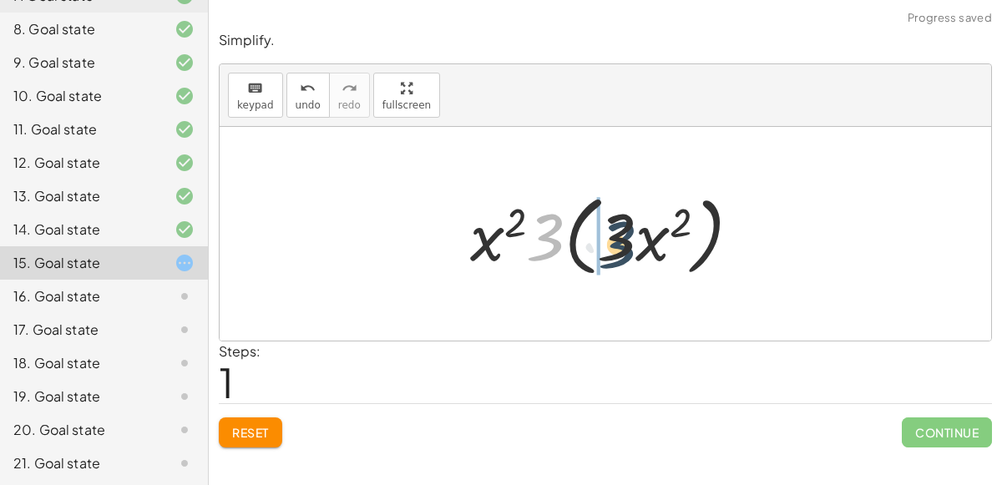
drag, startPoint x: 545, startPoint y: 231, endPoint x: 618, endPoint y: 239, distance: 73.0
click at [618, 239] on div at bounding box center [612, 234] width 301 height 96
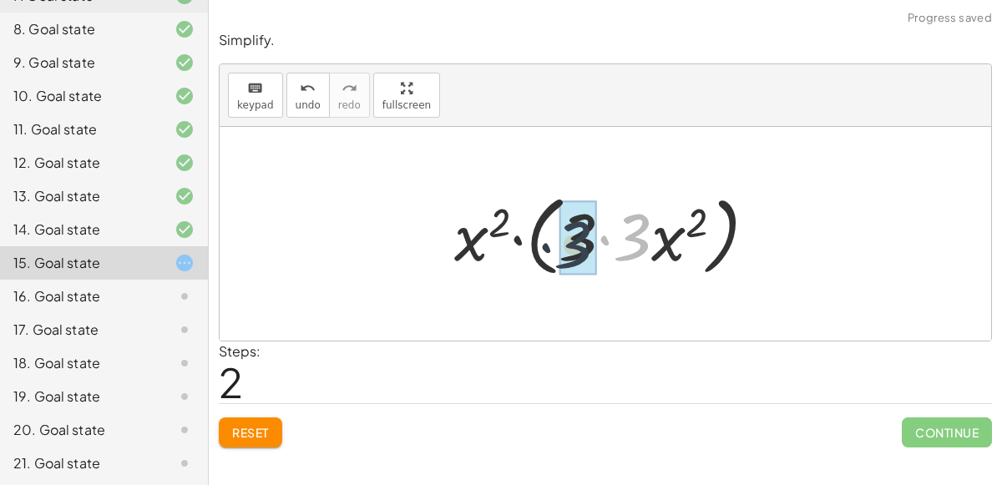
drag, startPoint x: 632, startPoint y: 235, endPoint x: 570, endPoint y: 240, distance: 62.1
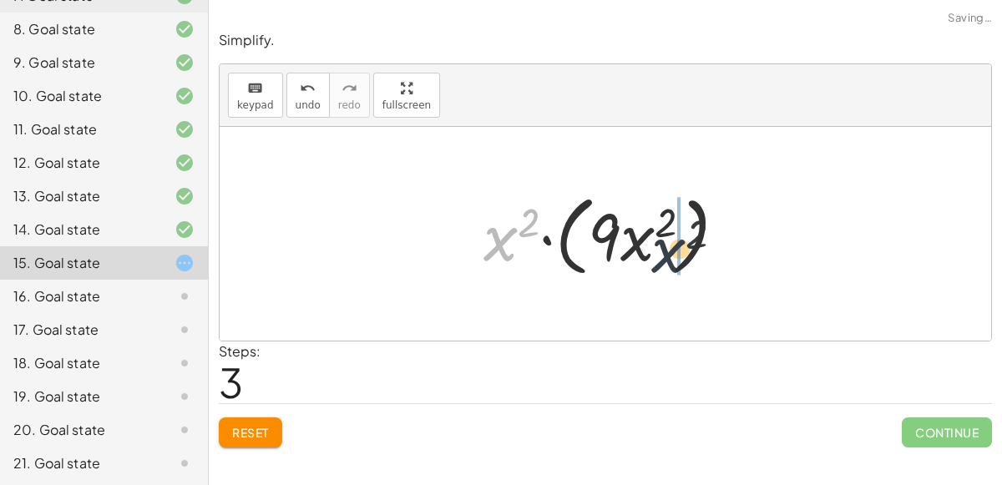
drag, startPoint x: 493, startPoint y: 229, endPoint x: 671, endPoint y: 240, distance: 178.2
click at [671, 240] on div at bounding box center [611, 234] width 273 height 96
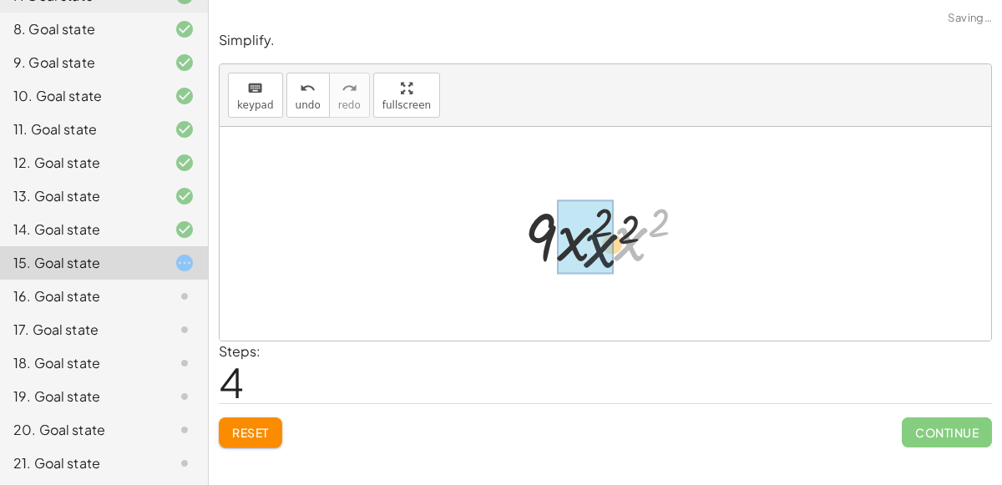
drag, startPoint x: 642, startPoint y: 237, endPoint x: 598, endPoint y: 248, distance: 45.6
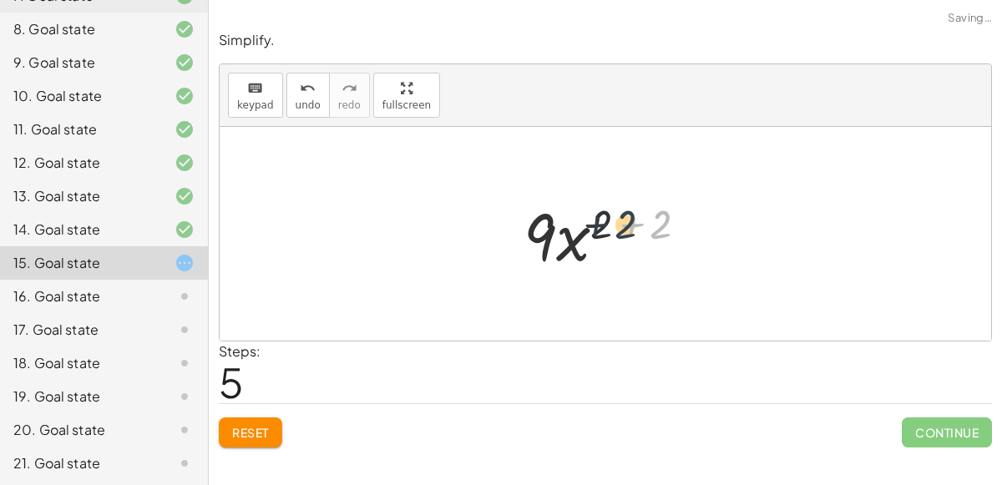
drag, startPoint x: 655, startPoint y: 227, endPoint x: 613, endPoint y: 226, distance: 41.8
click at [613, 226] on div at bounding box center [612, 234] width 195 height 86
drag, startPoint x: 650, startPoint y: 232, endPoint x: 602, endPoint y: 230, distance: 47.7
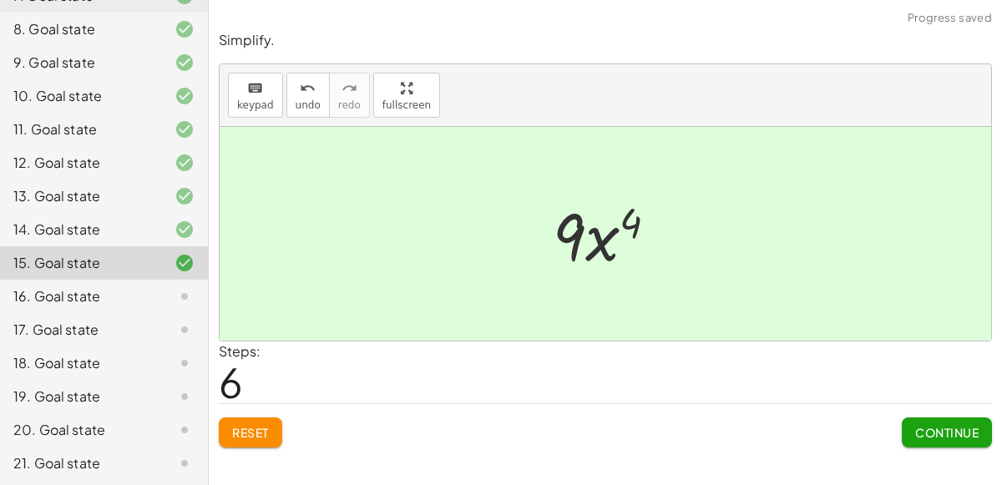
click at [969, 427] on span "Continue" at bounding box center [946, 432] width 63 height 15
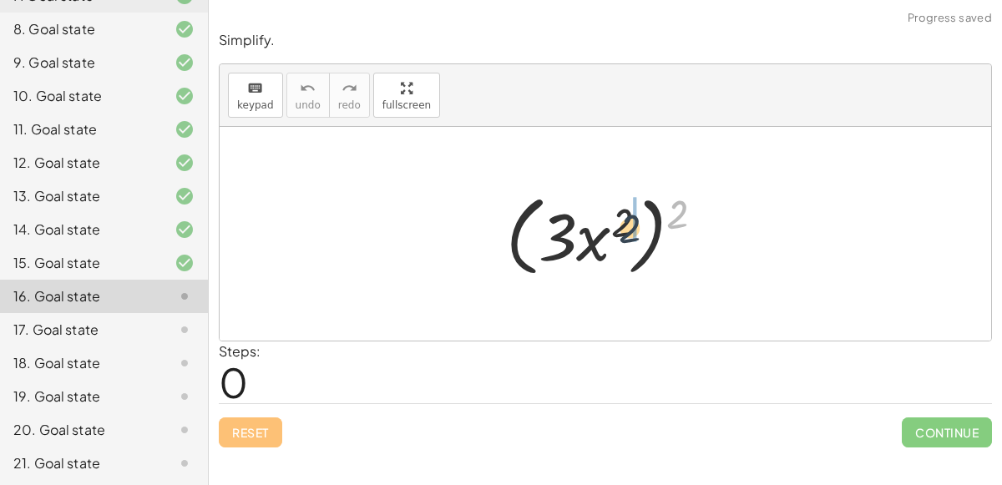
drag, startPoint x: 679, startPoint y: 216, endPoint x: 623, endPoint y: 226, distance: 56.8
click at [623, 226] on div at bounding box center [612, 234] width 229 height 96
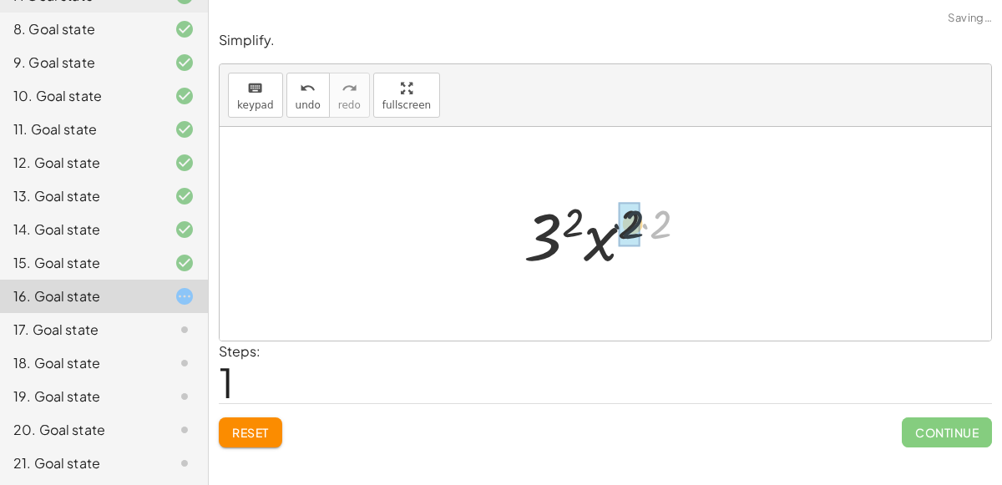
drag, startPoint x: 663, startPoint y: 226, endPoint x: 633, endPoint y: 225, distance: 30.1
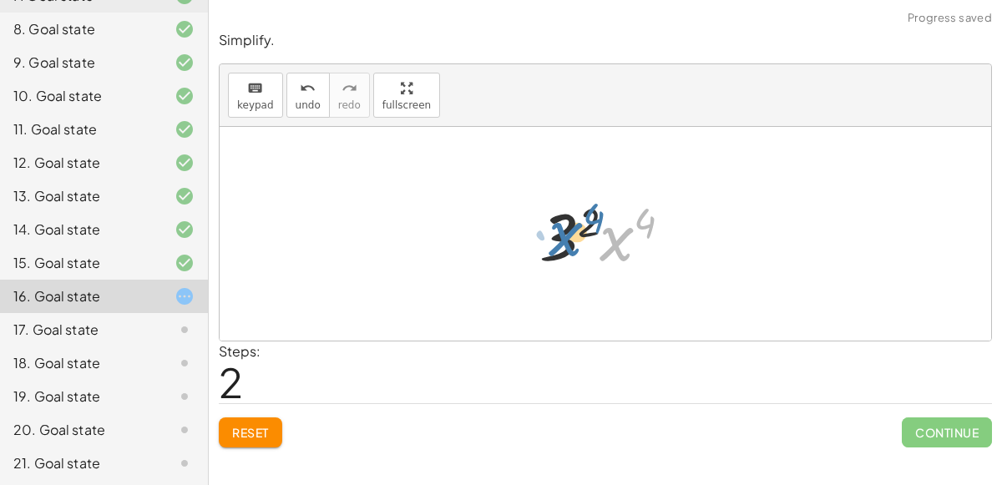
drag, startPoint x: 620, startPoint y: 236, endPoint x: 566, endPoint y: 232, distance: 53.6
click at [566, 232] on div at bounding box center [612, 234] width 163 height 86
drag, startPoint x: 583, startPoint y: 221, endPoint x: 651, endPoint y: 221, distance: 68.5
click at [651, 221] on div at bounding box center [612, 234] width 163 height 86
drag, startPoint x: 624, startPoint y: 237, endPoint x: 566, endPoint y: 232, distance: 57.8
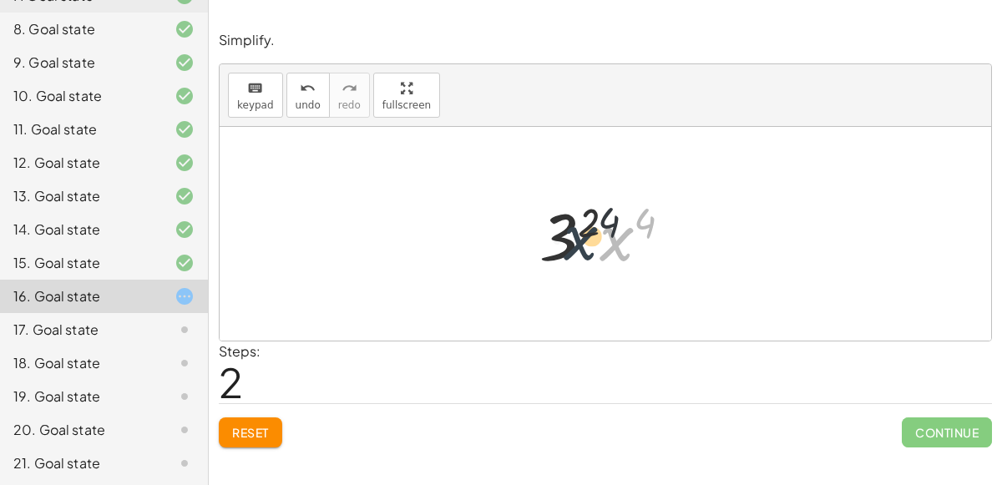
click at [566, 232] on div at bounding box center [612, 234] width 163 height 86
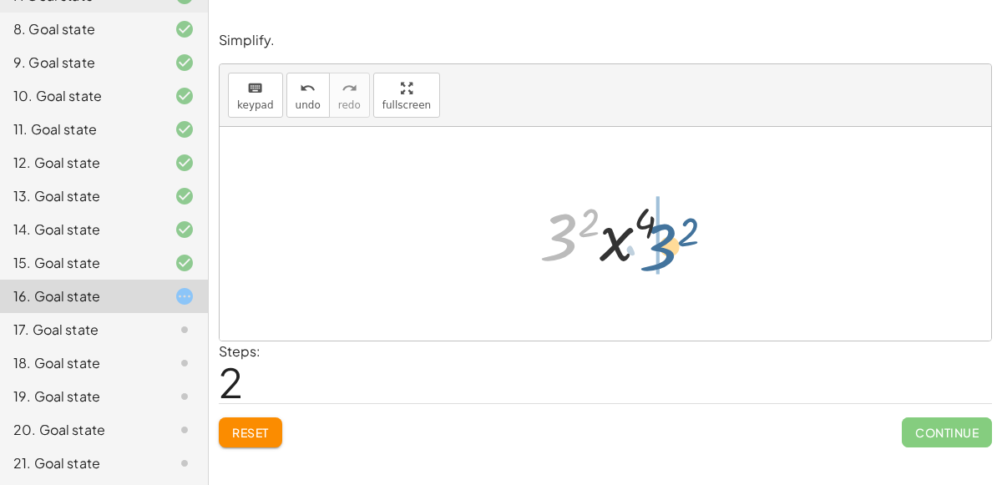
drag, startPoint x: 559, startPoint y: 237, endPoint x: 659, endPoint y: 245, distance: 99.7
click at [659, 245] on div at bounding box center [612, 234] width 163 height 86
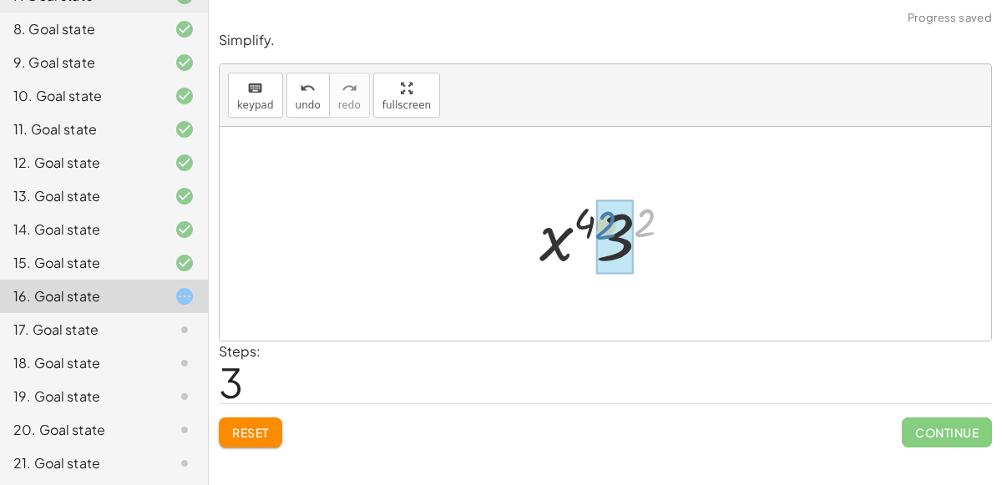
drag, startPoint x: 645, startPoint y: 224, endPoint x: 612, endPoint y: 230, distance: 33.2
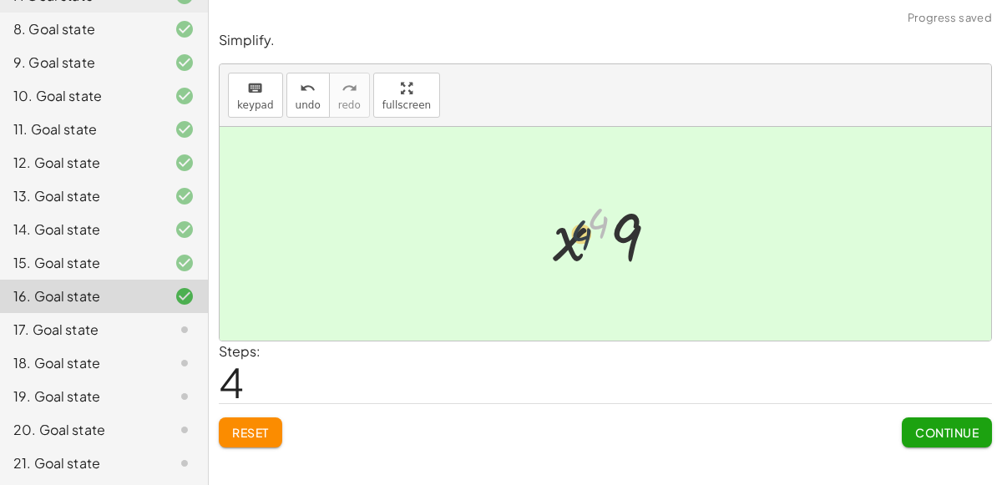
drag, startPoint x: 600, startPoint y: 218, endPoint x: 580, endPoint y: 230, distance: 22.9
click at [580, 230] on div at bounding box center [611, 234] width 135 height 86
drag, startPoint x: 595, startPoint y: 222, endPoint x: 561, endPoint y: 244, distance: 39.8
click at [561, 244] on div at bounding box center [611, 234] width 135 height 86
click at [908, 421] on button "Continue" at bounding box center [947, 433] width 90 height 30
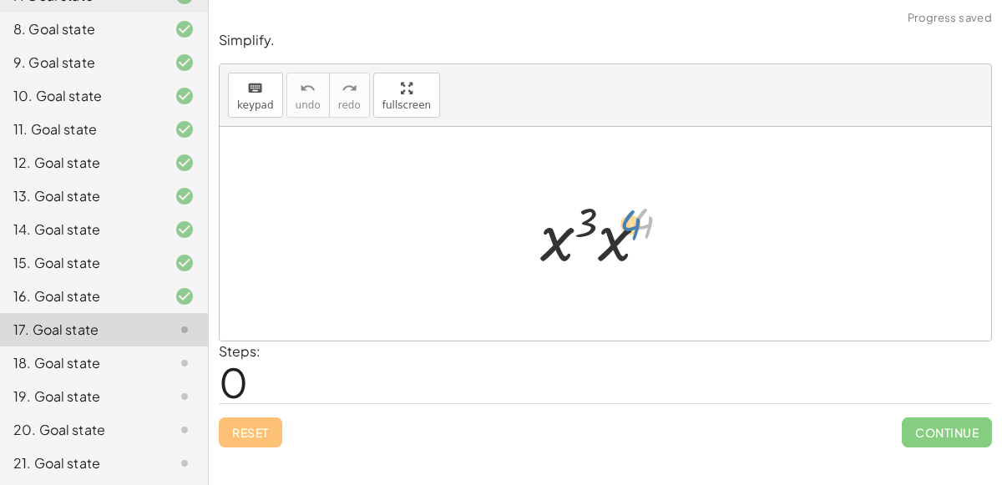
click at [641, 205] on div at bounding box center [611, 234] width 159 height 86
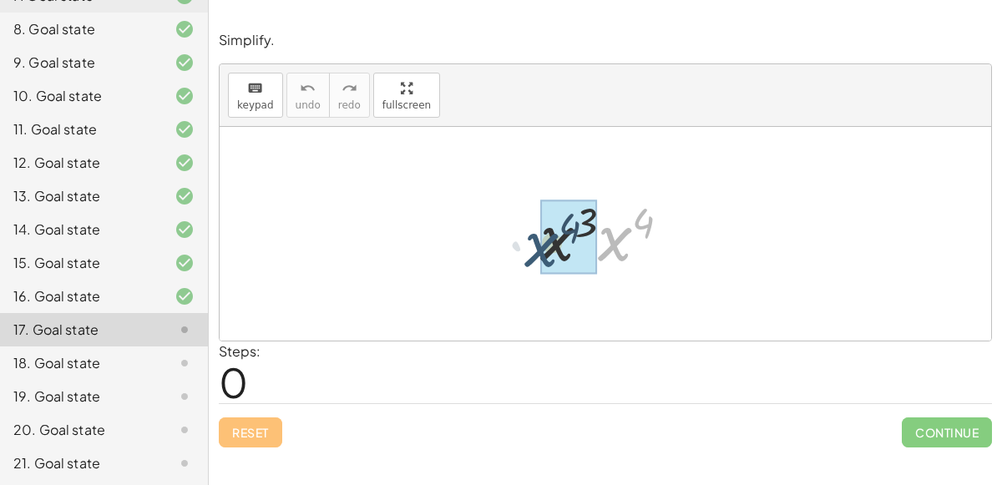
drag, startPoint x: 625, startPoint y: 229, endPoint x: 549, endPoint y: 235, distance: 76.2
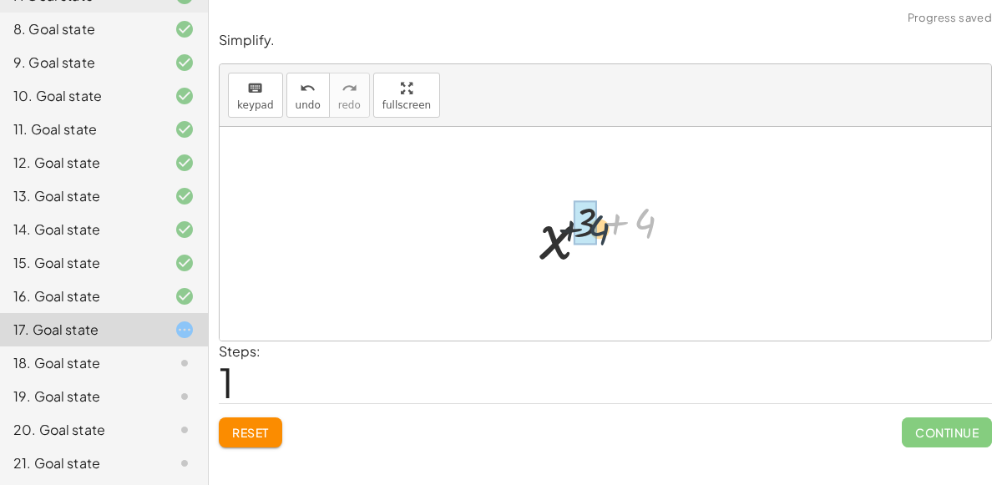
drag, startPoint x: 642, startPoint y: 217, endPoint x: 588, endPoint y: 223, distance: 54.6
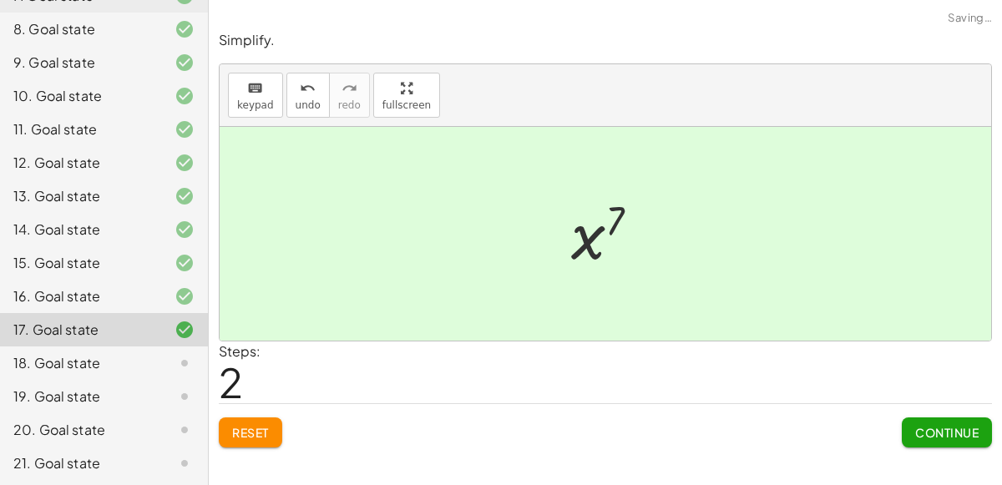
click at [932, 435] on span "Continue" at bounding box center [946, 432] width 63 height 15
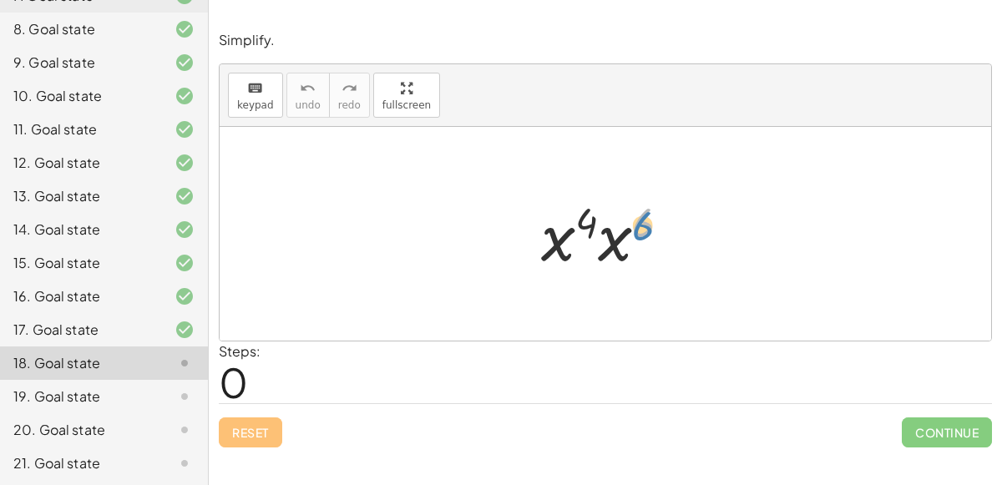
click at [636, 221] on div at bounding box center [612, 234] width 159 height 86
drag, startPoint x: 635, startPoint y: 223, endPoint x: 577, endPoint y: 235, distance: 59.8
click at [577, 235] on div at bounding box center [612, 234] width 159 height 86
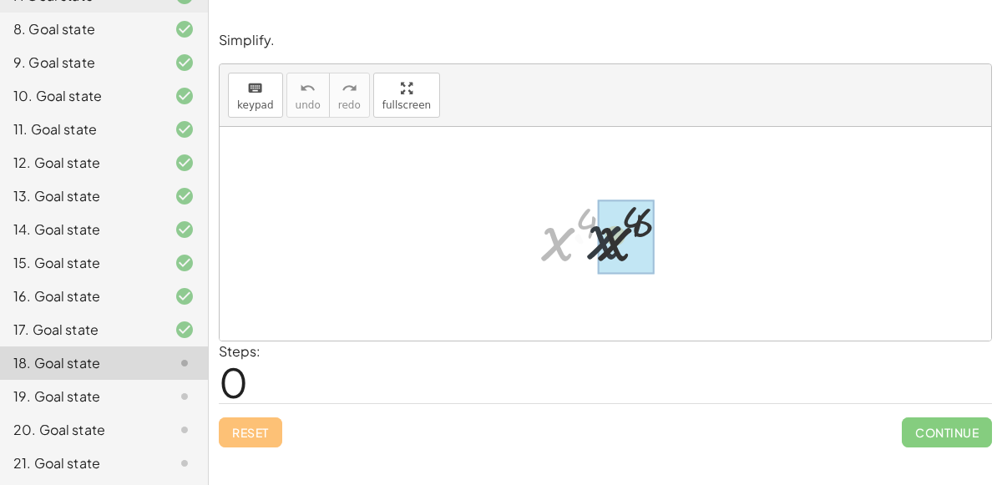
drag, startPoint x: 560, startPoint y: 243, endPoint x: 613, endPoint y: 240, distance: 52.7
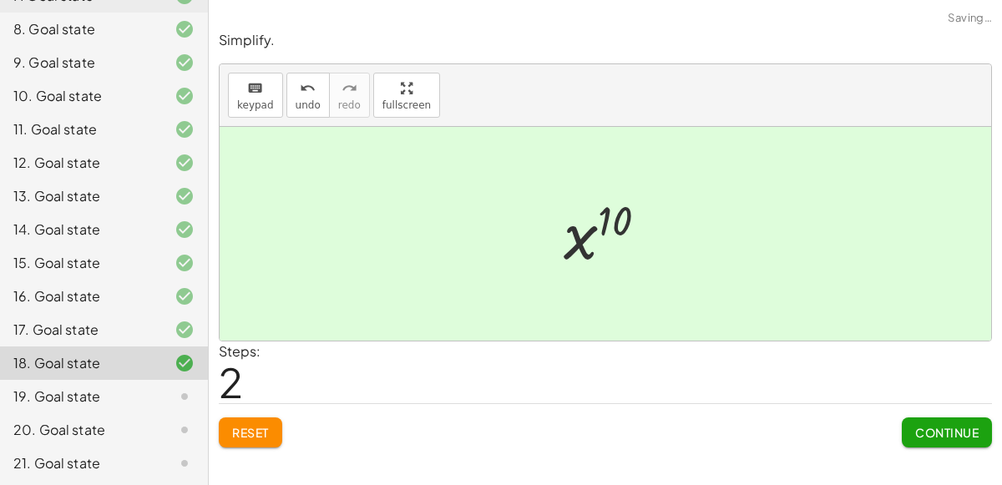
click at [964, 430] on span "Continue" at bounding box center [946, 432] width 63 height 15
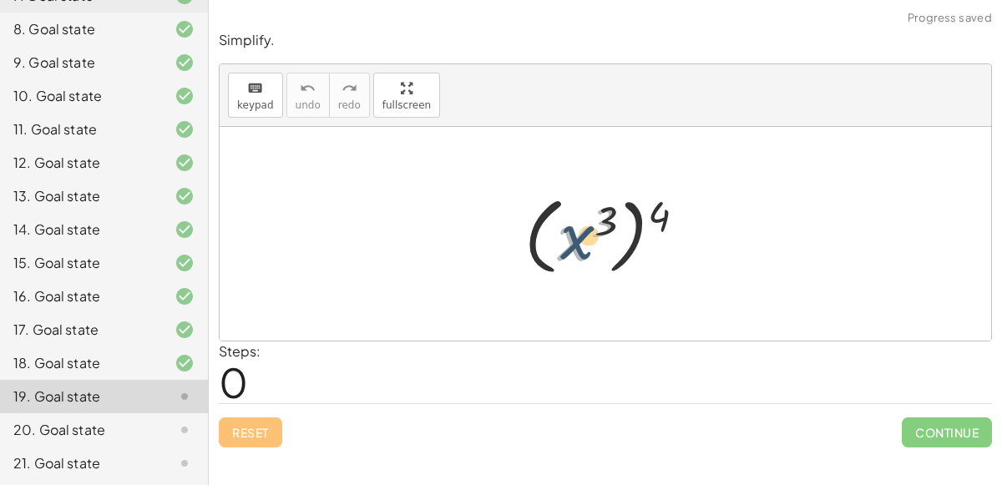
drag, startPoint x: 583, startPoint y: 253, endPoint x: 602, endPoint y: 243, distance: 21.7
click at [602, 243] on div at bounding box center [611, 234] width 191 height 93
drag, startPoint x: 663, startPoint y: 205, endPoint x: 614, endPoint y: 214, distance: 50.0
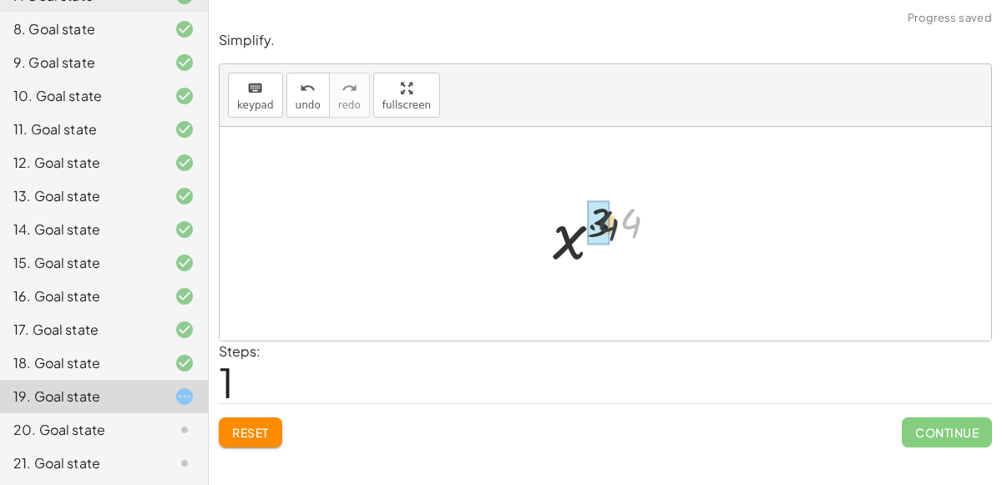
drag, startPoint x: 634, startPoint y: 219, endPoint x: 608, endPoint y: 221, distance: 26.0
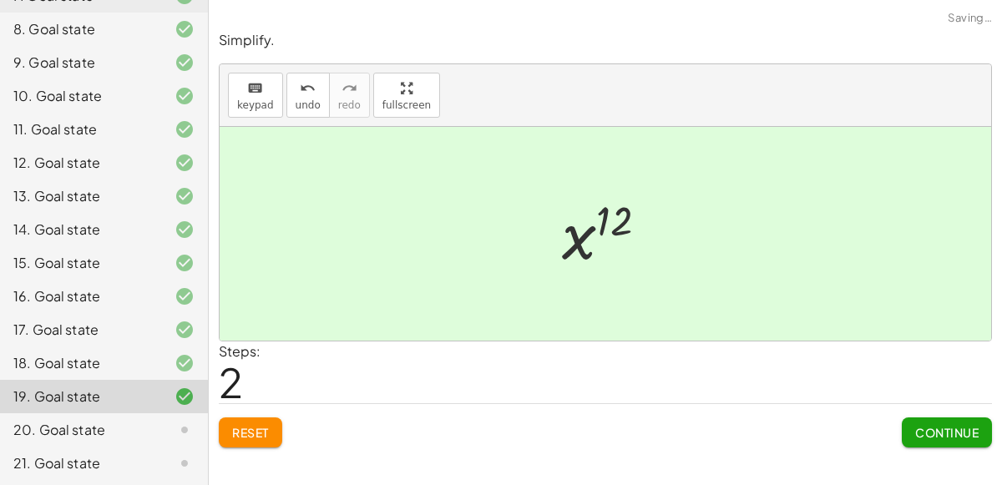
click at [952, 437] on span "Continue" at bounding box center [946, 432] width 63 height 15
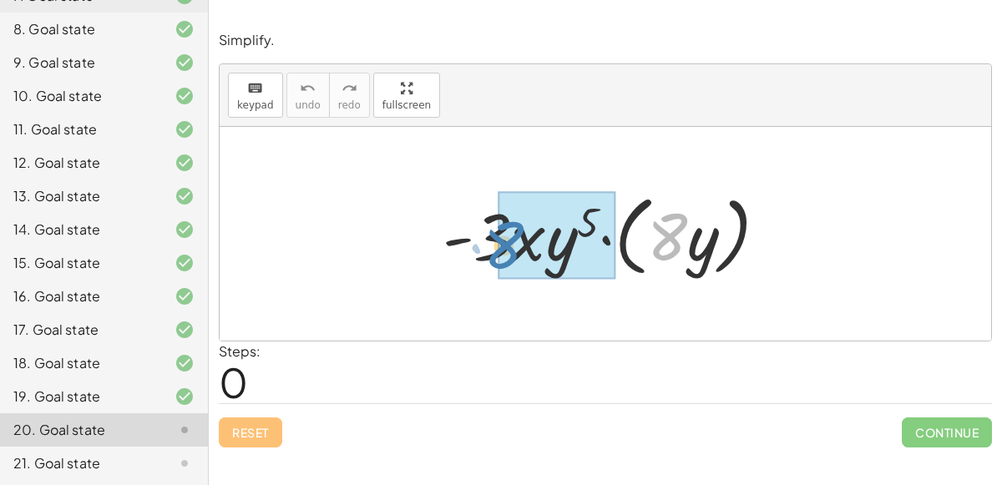
drag, startPoint x: 671, startPoint y: 235, endPoint x: 514, endPoint y: 243, distance: 156.4
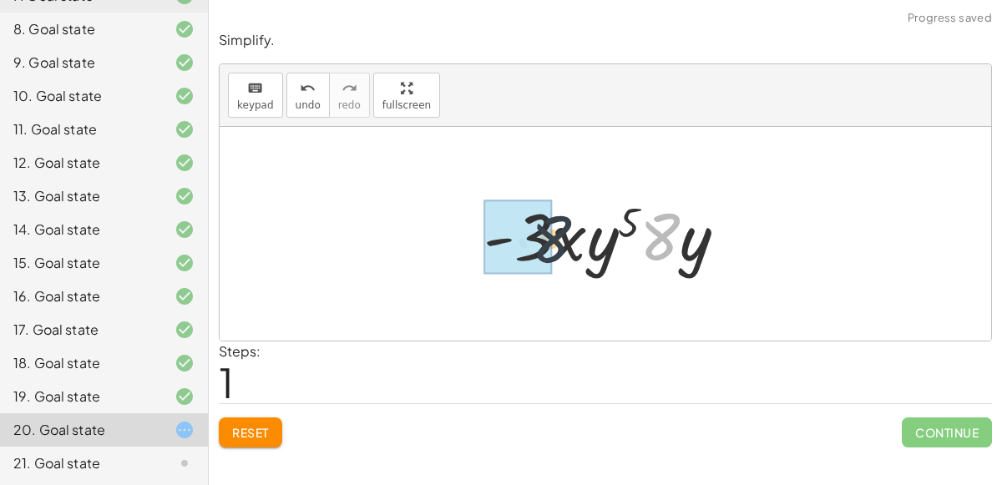
drag, startPoint x: 653, startPoint y: 241, endPoint x: 504, endPoint y: 239, distance: 149.5
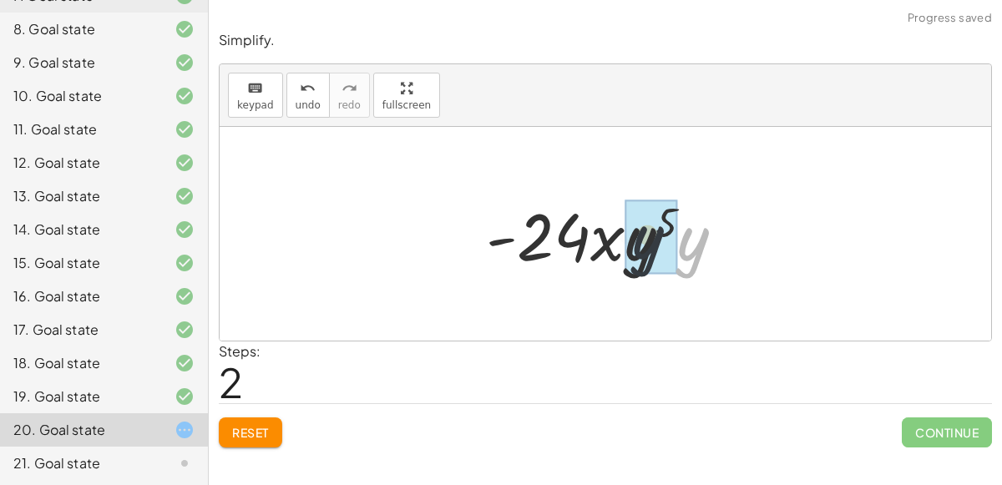
drag, startPoint x: 690, startPoint y: 257, endPoint x: 637, endPoint y: 252, distance: 52.8
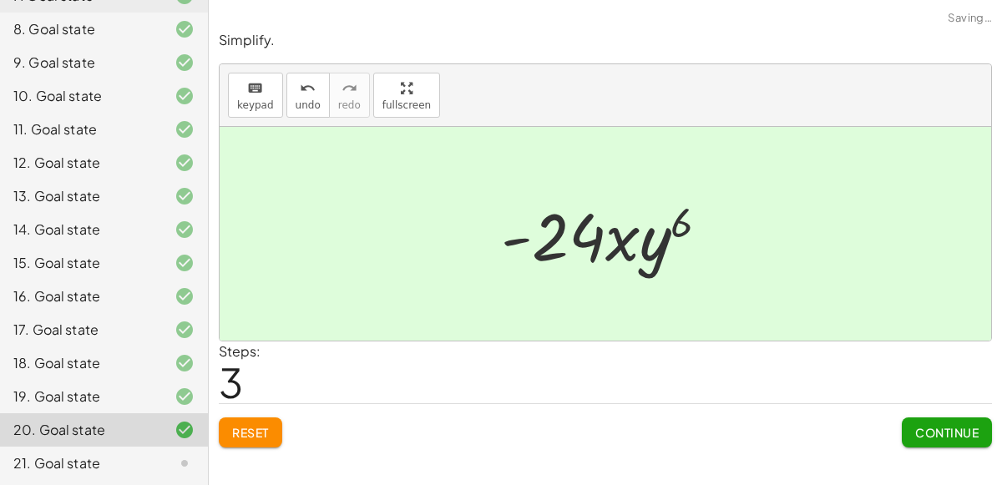
click at [943, 442] on button "Continue" at bounding box center [947, 433] width 90 height 30
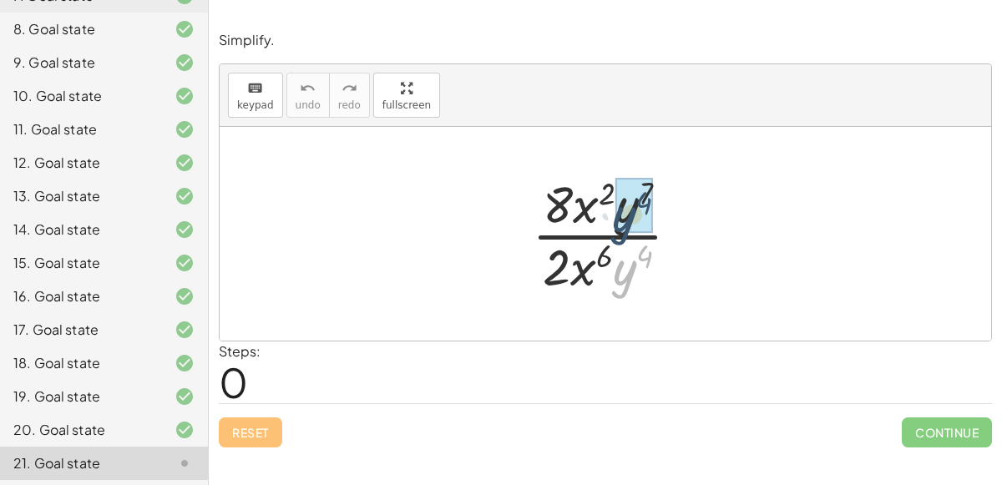
drag, startPoint x: 625, startPoint y: 273, endPoint x: 625, endPoint y: 220, distance: 53.4
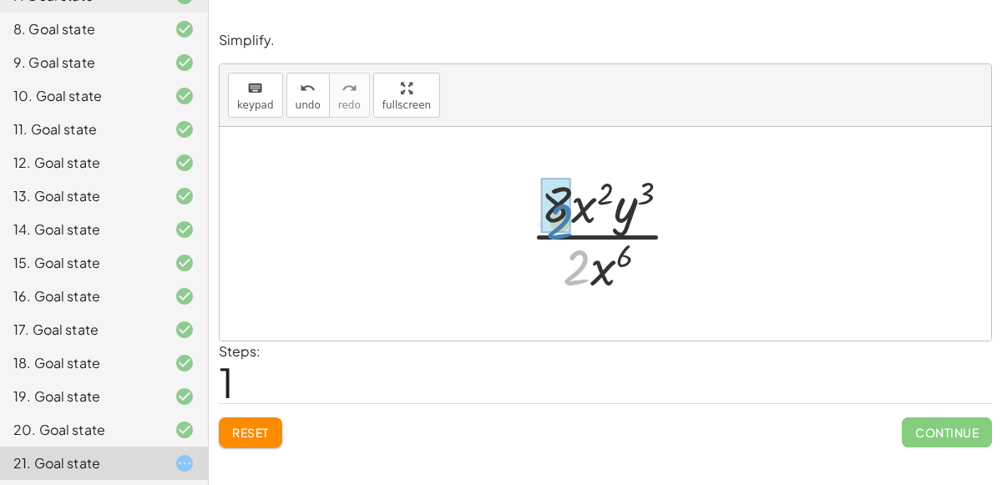
drag, startPoint x: 579, startPoint y: 265, endPoint x: 559, endPoint y: 212, distance: 56.3
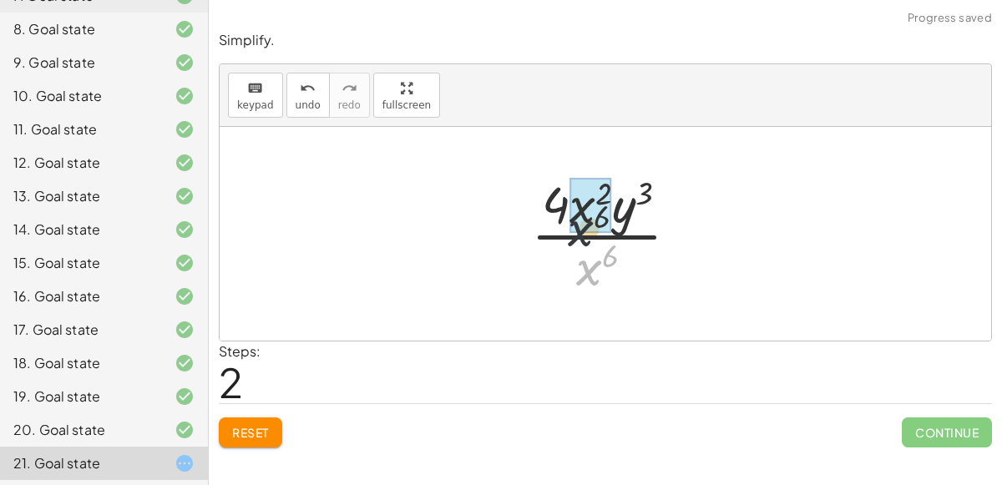
drag, startPoint x: 581, startPoint y: 267, endPoint x: 573, endPoint y: 210, distance: 57.4
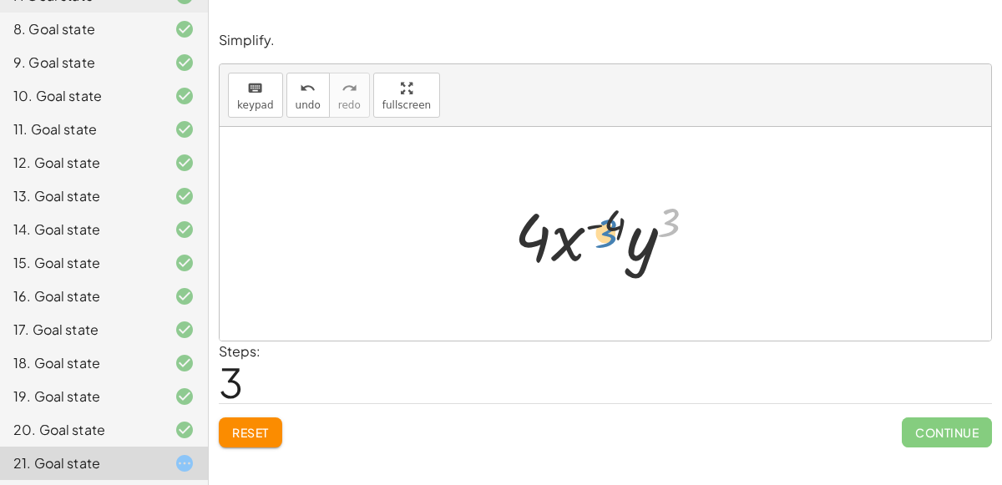
drag, startPoint x: 666, startPoint y: 228, endPoint x: 608, endPoint y: 242, distance: 60.2
click at [608, 242] on div at bounding box center [612, 234] width 212 height 86
drag, startPoint x: 549, startPoint y: 246, endPoint x: 641, endPoint y: 248, distance: 92.7
click at [641, 248] on div at bounding box center [612, 234] width 212 height 86
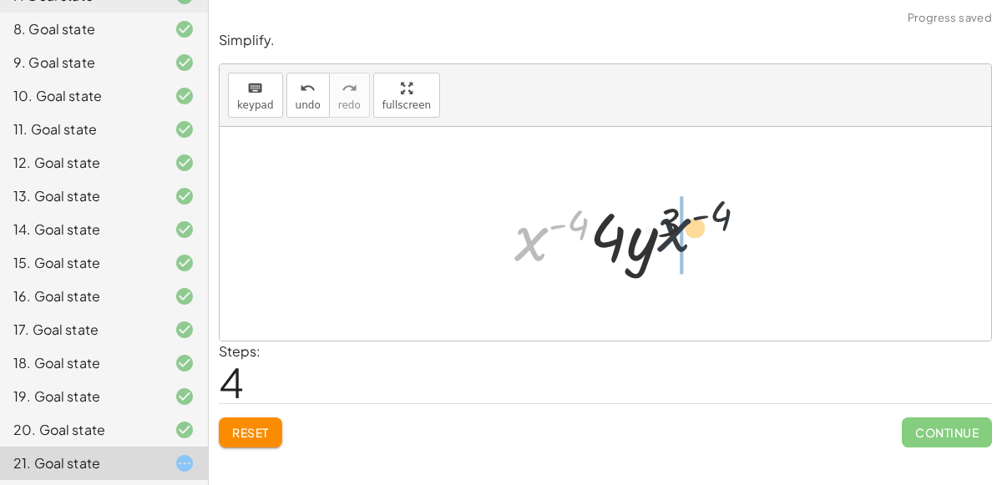
drag, startPoint x: 528, startPoint y: 251, endPoint x: 677, endPoint y: 245, distance: 149.6
click at [677, 245] on div at bounding box center [612, 234] width 212 height 86
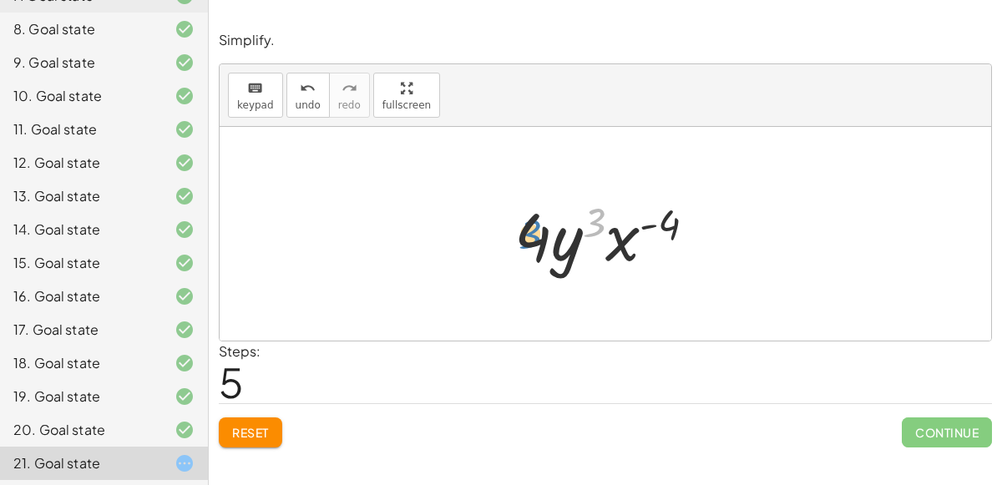
drag, startPoint x: 592, startPoint y: 226, endPoint x: 529, endPoint y: 235, distance: 63.3
click at [529, 235] on div at bounding box center [612, 234] width 212 height 86
drag, startPoint x: 529, startPoint y: 234, endPoint x: 522, endPoint y: 230, distance: 8.6
click at [522, 230] on div at bounding box center [612, 234] width 212 height 86
click at [668, 220] on div at bounding box center [612, 234] width 212 height 86
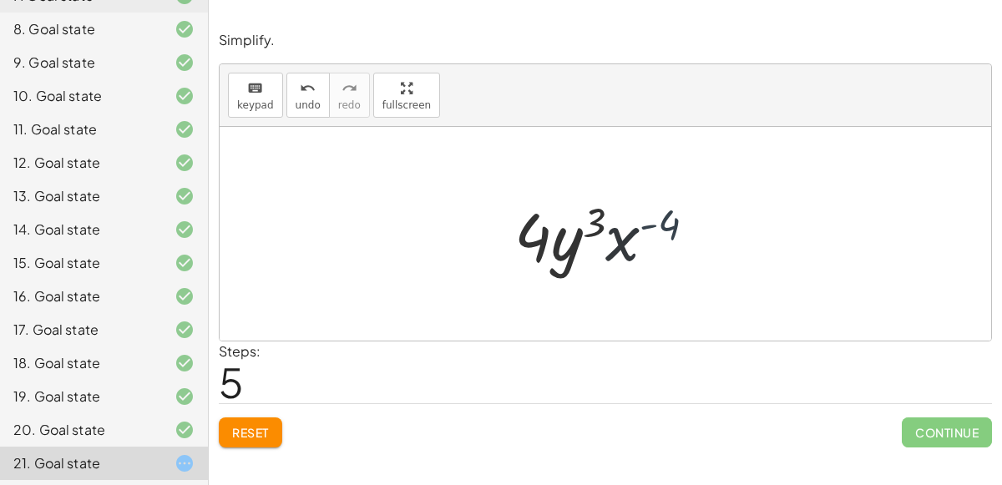
click at [637, 235] on div at bounding box center [612, 234] width 212 height 86
drag, startPoint x: 625, startPoint y: 235, endPoint x: 630, endPoint y: 289, distance: 53.8
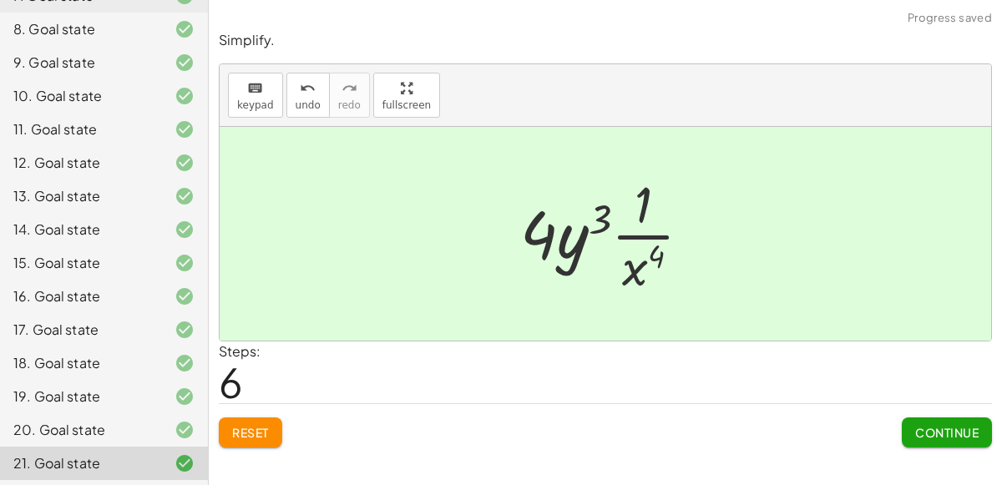
click at [920, 439] on button "Continue" at bounding box center [947, 433] width 90 height 30
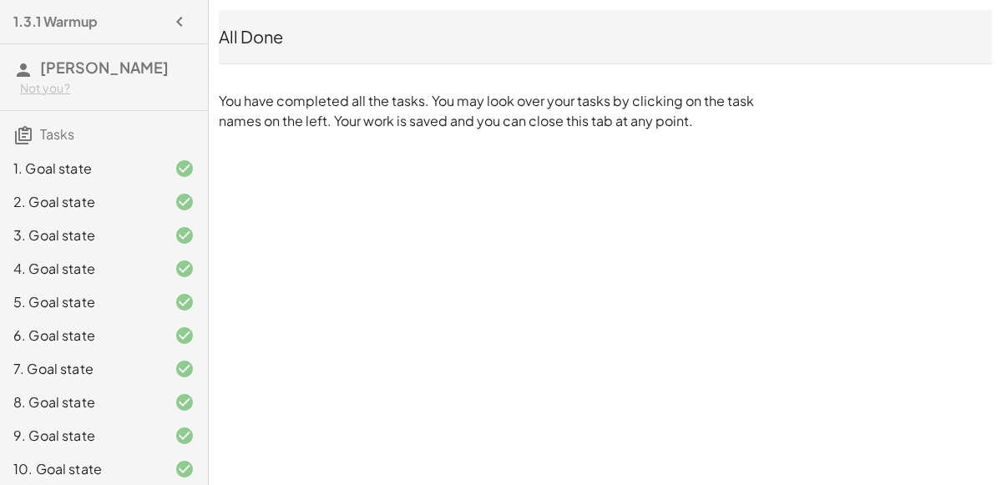
click at [129, 162] on div "1. Goal state" at bounding box center [80, 169] width 134 height 20
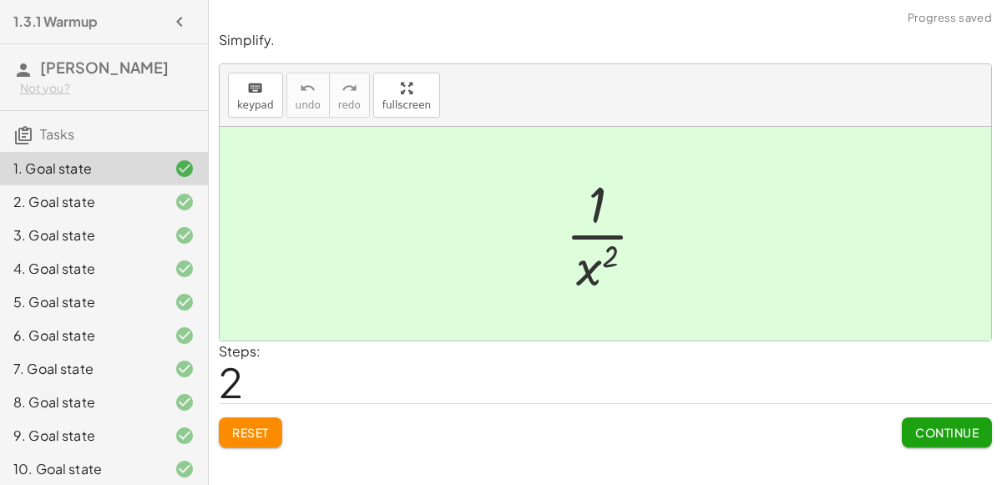
click at [617, 234] on div at bounding box center [612, 234] width 110 height 129
click at [615, 234] on div at bounding box center [612, 234] width 110 height 129
drag, startPoint x: 599, startPoint y: 205, endPoint x: 612, endPoint y: 271, distance: 67.3
click at [612, 271] on div at bounding box center [612, 234] width 110 height 129
drag, startPoint x: 601, startPoint y: 269, endPoint x: 618, endPoint y: 192, distance: 78.6
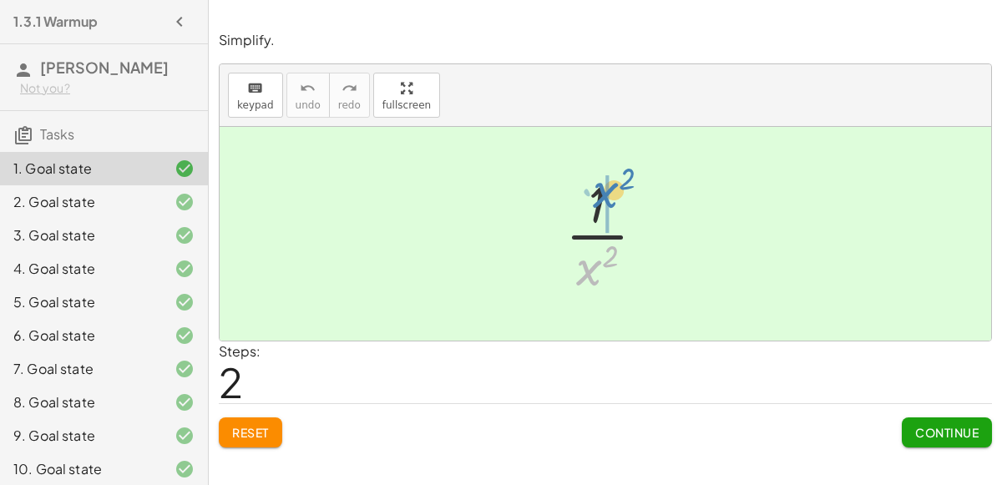
click at [618, 192] on div at bounding box center [612, 234] width 110 height 129
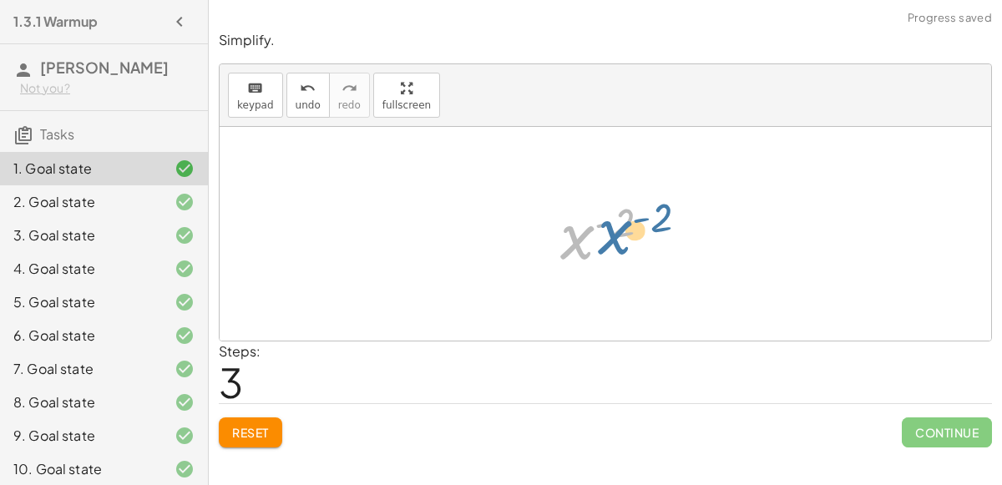
drag, startPoint x: 584, startPoint y: 230, endPoint x: 618, endPoint y: 225, distance: 34.6
click at [618, 225] on div at bounding box center [612, 234] width 121 height 83
drag, startPoint x: 622, startPoint y: 222, endPoint x: 584, endPoint y: 243, distance: 43.7
click at [584, 243] on div at bounding box center [612, 234] width 121 height 83
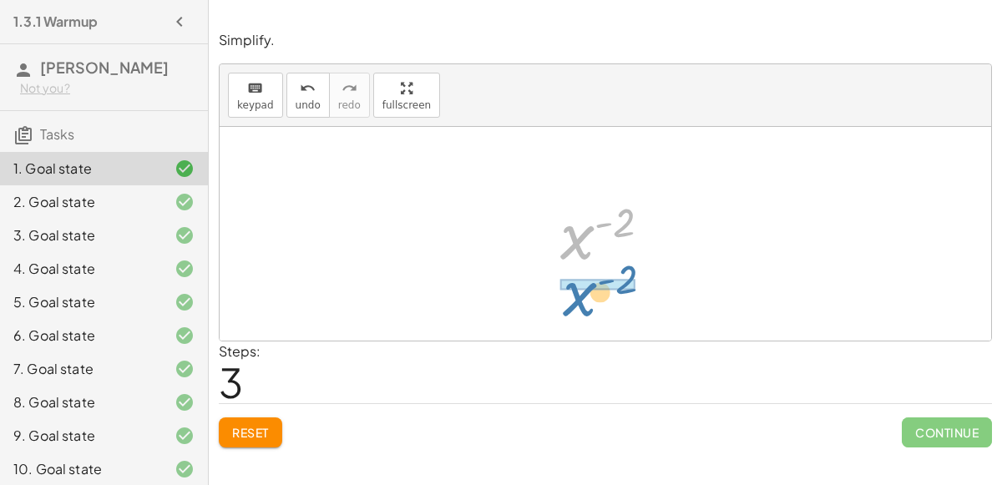
drag, startPoint x: 572, startPoint y: 240, endPoint x: 574, endPoint y: 297, distance: 57.6
click at [574, 297] on div "· x 5 · x 7 x ( + 5 − 7 ) x ( - 2 ) · 1 · x 2 x ( - 2 ) x 2 ( - )" at bounding box center [606, 234] width 772 height 214
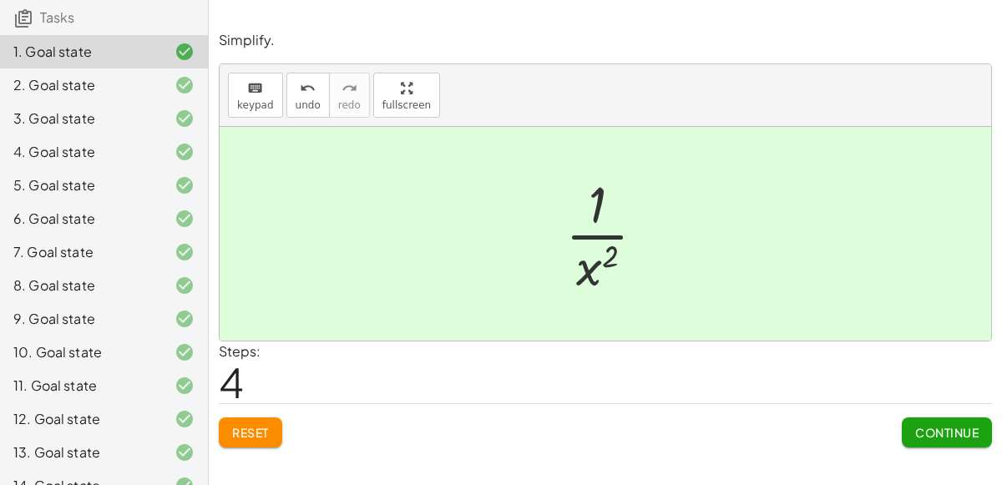
scroll to position [373, 0]
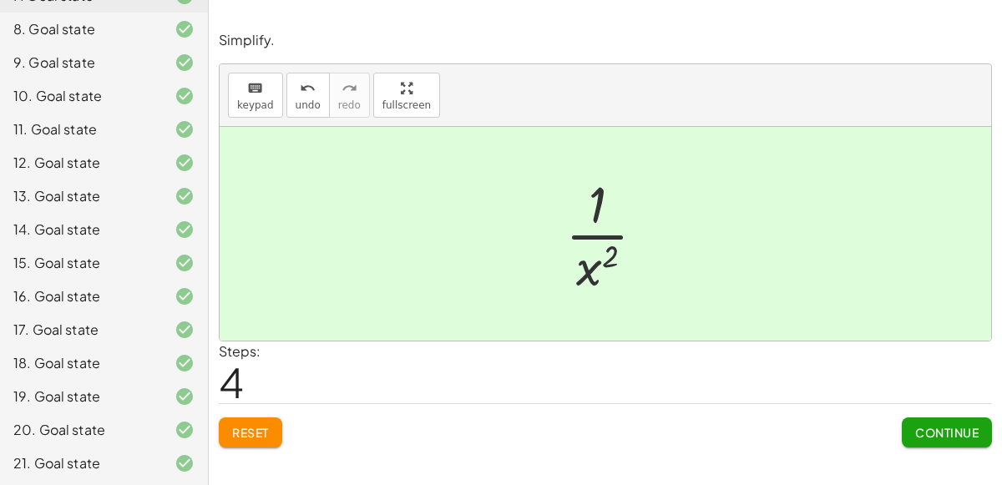
click at [178, 474] on div "21. Goal state" at bounding box center [104, 463] width 208 height 33
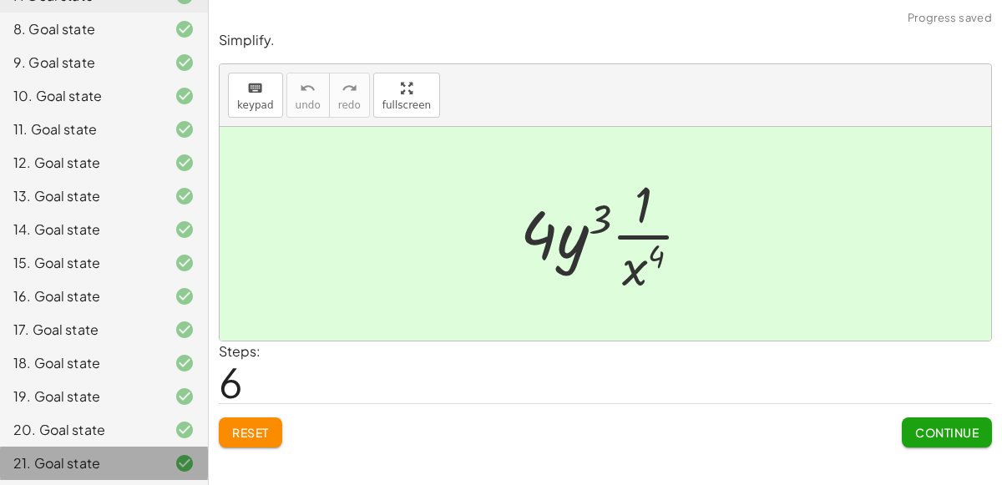
click at [178, 474] on div "21. Goal state" at bounding box center [104, 463] width 208 height 33
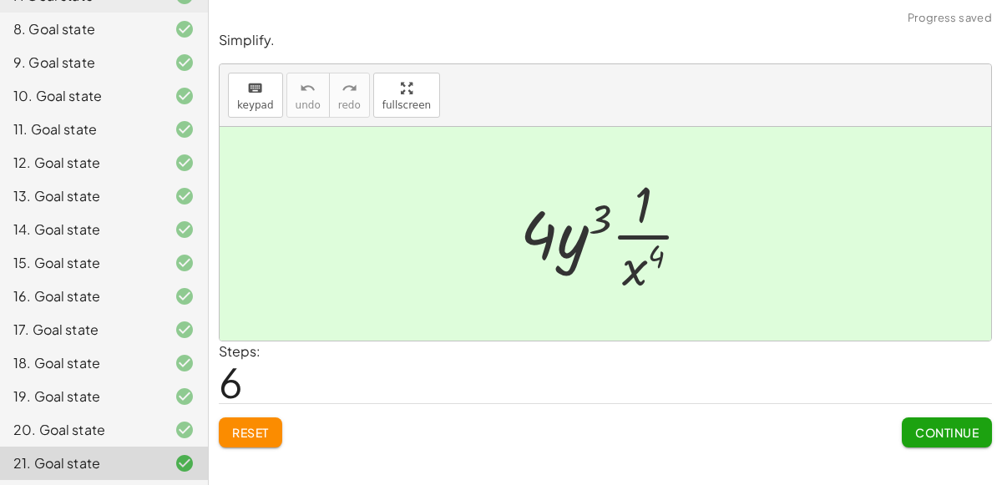
click at [50, 420] on div "20. Goal state" at bounding box center [80, 430] width 134 height 20
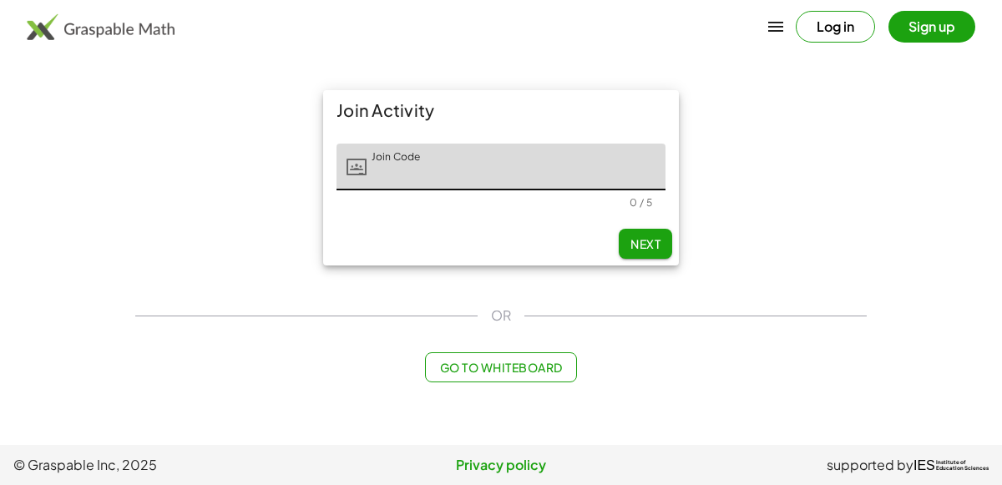
click at [863, 35] on button "Log in" at bounding box center [835, 27] width 79 height 32
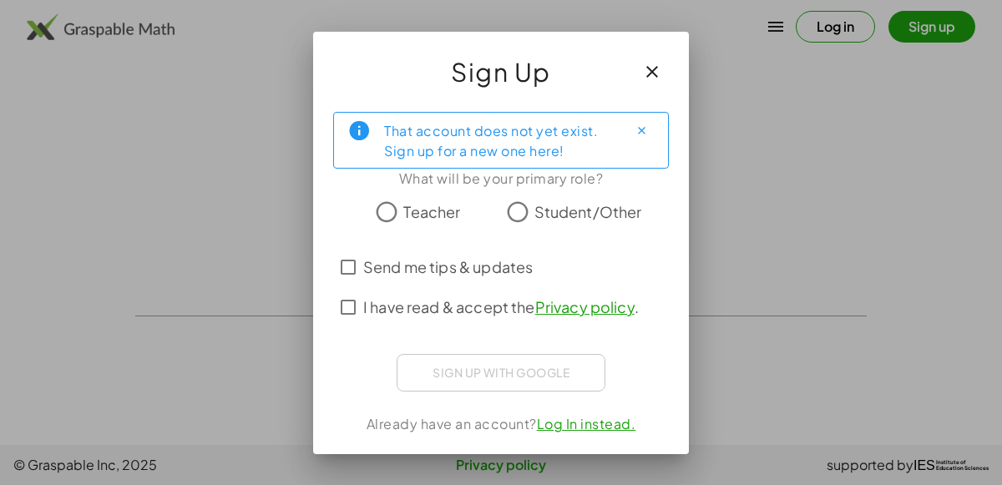
click at [561, 373] on div "Sign up with Google Sign in with Google Sign in with Google. Opens in new tab" at bounding box center [501, 373] width 209 height 38
click at [590, 433] on div "That account does not yet exist. Sign up for a new one here! What will be your …" at bounding box center [501, 277] width 376 height 356
click at [587, 431] on link "Log In instead." at bounding box center [586, 424] width 99 height 18
click at [661, 73] on icon "button" at bounding box center [652, 72] width 20 height 20
